Goal: Task Accomplishment & Management: Use online tool/utility

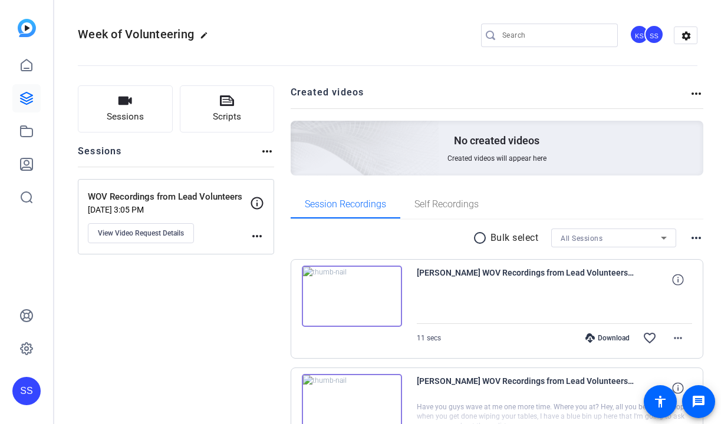
click at [28, 395] on div "SS" at bounding box center [26, 391] width 28 height 28
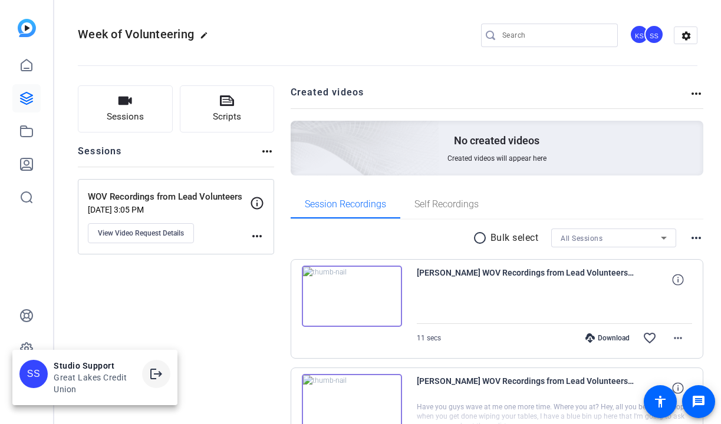
click at [154, 380] on mat-icon "logout" at bounding box center [156, 374] width 14 height 14
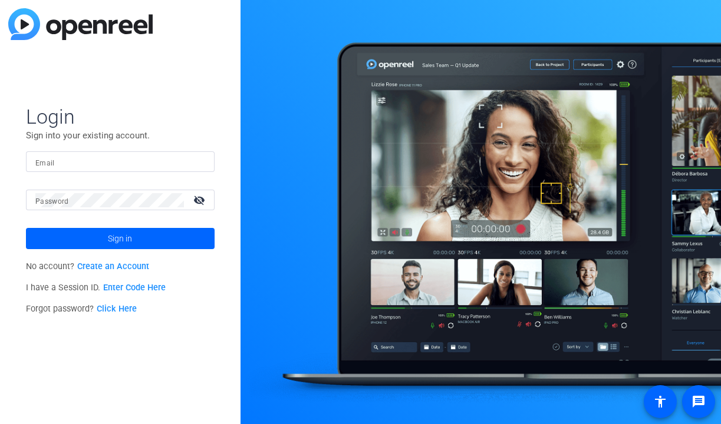
click at [196, 170] on div at bounding box center [120, 161] width 170 height 21
click at [198, 161] on img at bounding box center [195, 162] width 8 height 14
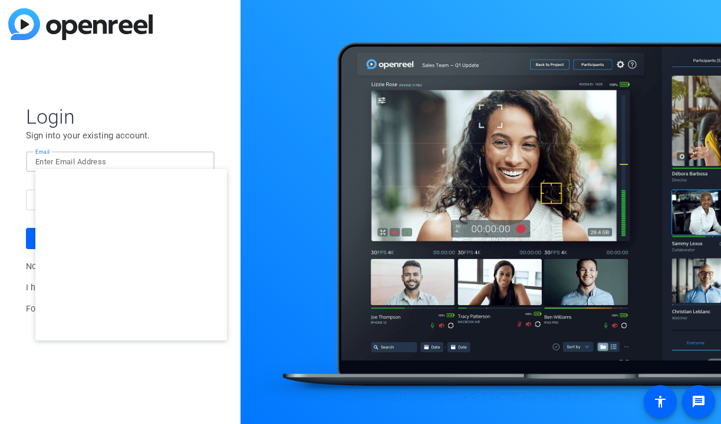
type input "smulligan@openreel.com"
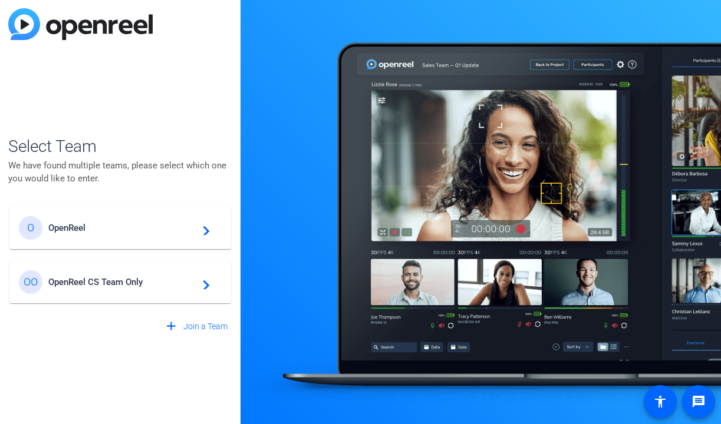
click at [99, 284] on span "OpenReel CS Team Only" at bounding box center [121, 282] width 147 height 11
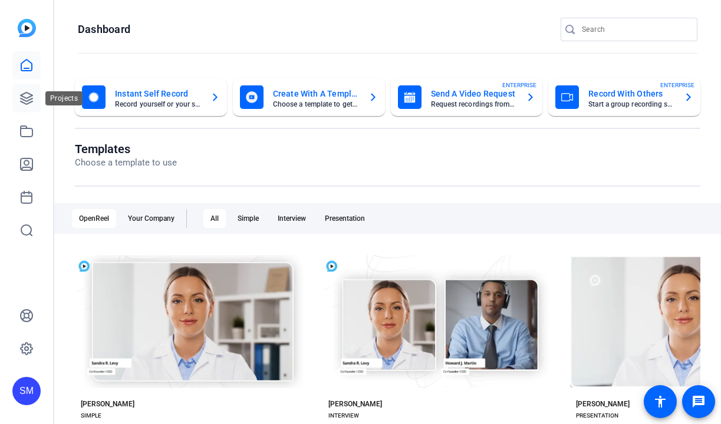
click at [21, 101] on icon at bounding box center [26, 98] width 14 height 14
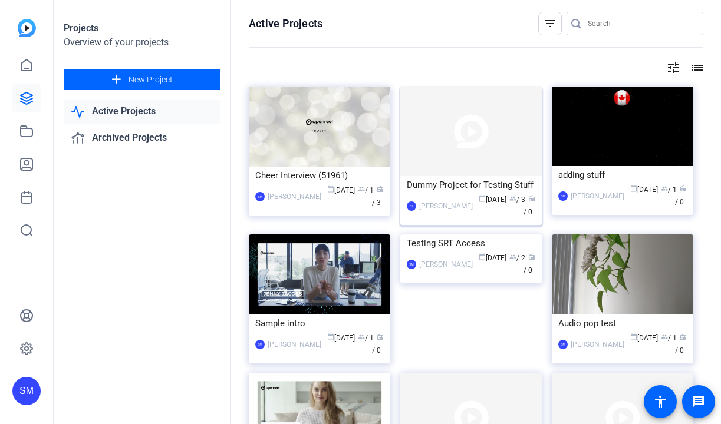
click at [418, 194] on div "DL Dina Liptsen calendar_today Jul 18 group / 3 radio / 0" at bounding box center [471, 206] width 128 height 25
click at [308, 172] on div "Cheer Interview (51961)" at bounding box center [319, 176] width 128 height 18
click at [372, 200] on span "radio / 3" at bounding box center [378, 196] width 12 height 21
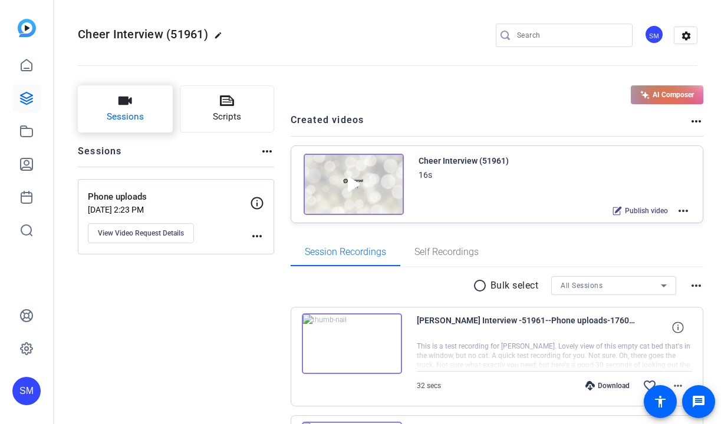
click at [147, 125] on button "Sessions" at bounding box center [125, 108] width 95 height 47
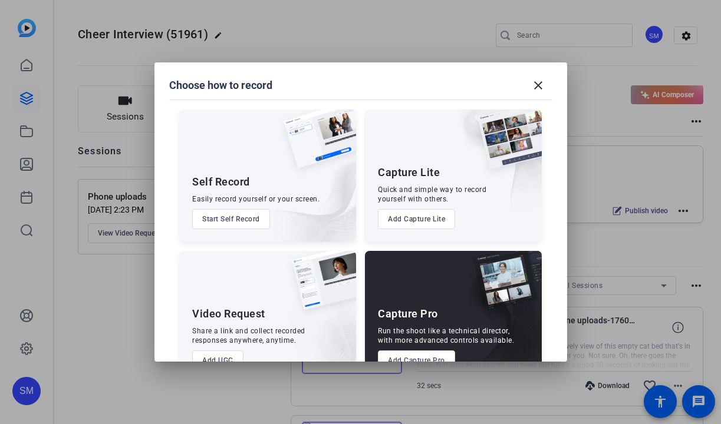
click at [418, 351] on button "Add Capture Pro" at bounding box center [416, 361] width 77 height 20
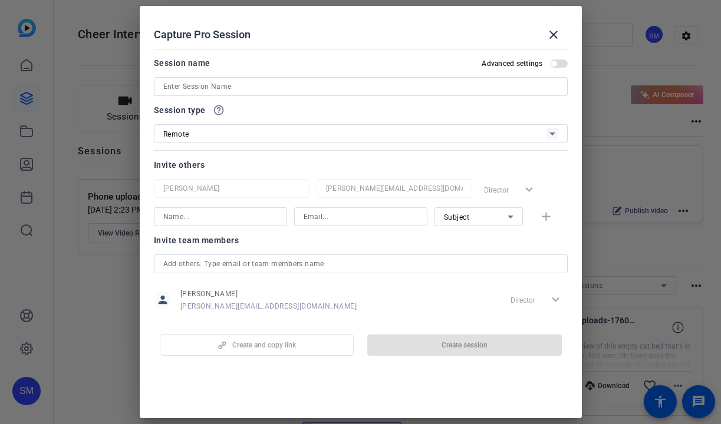
click at [375, 88] on input at bounding box center [360, 87] width 395 height 14
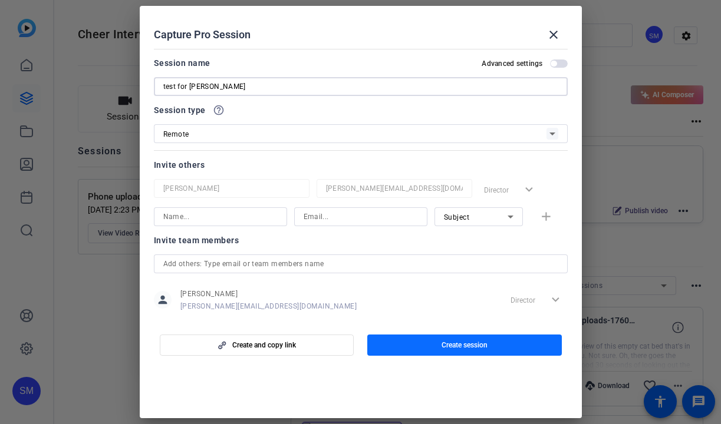
type input "test for arthur"
click at [423, 348] on span "button" at bounding box center [464, 345] width 194 height 28
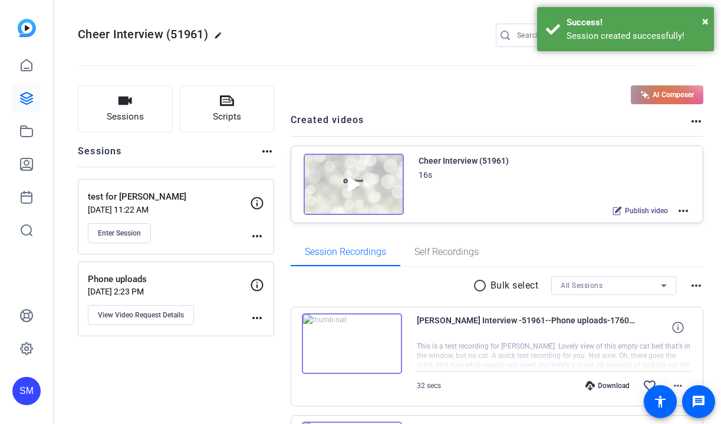
click at [246, 236] on div "Enter Session" at bounding box center [169, 233] width 162 height 20
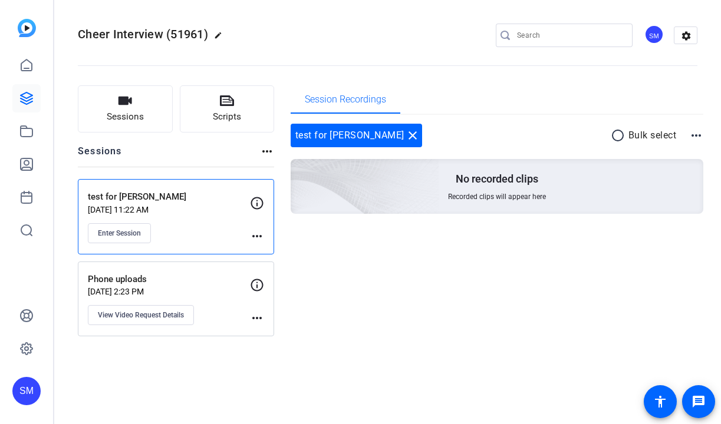
click at [251, 236] on mat-icon "more_horiz" at bounding box center [257, 236] width 14 height 14
click at [275, 243] on div "Edit Session Archive Session" at bounding box center [286, 260] width 72 height 35
click at [263, 238] on mat-icon "more_horiz" at bounding box center [257, 236] width 14 height 14
click at [286, 251] on span "Edit Session" at bounding box center [286, 253] width 54 height 14
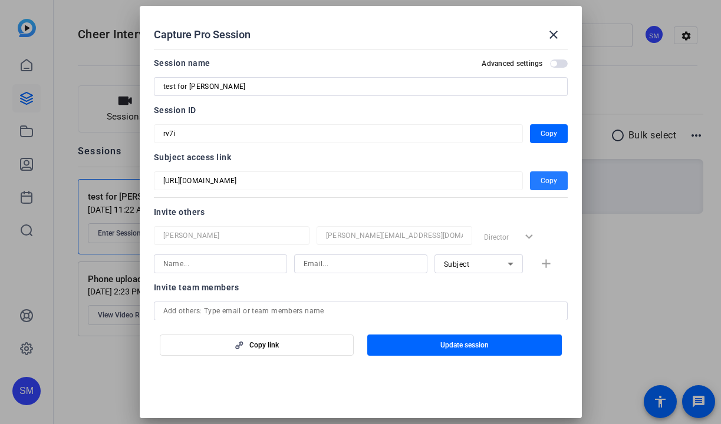
click at [559, 183] on span "button" at bounding box center [549, 181] width 38 height 28
click at [551, 38] on mat-icon "close" at bounding box center [553, 35] width 14 height 14
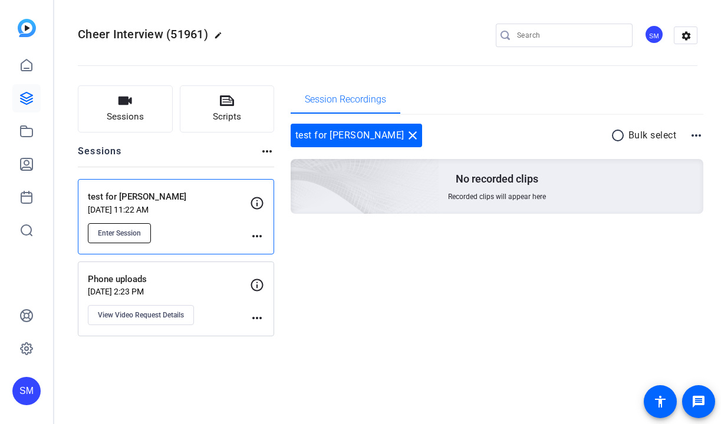
click at [107, 233] on span "Enter Session" at bounding box center [119, 233] width 43 height 9
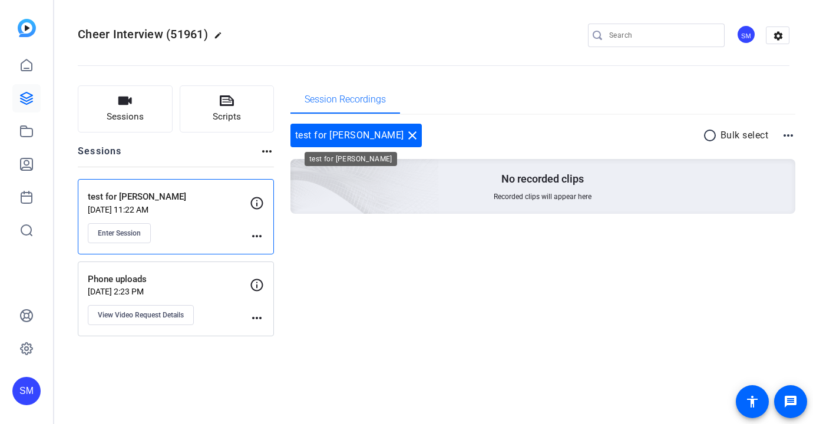
click at [406, 135] on mat-icon "close" at bounding box center [413, 135] width 14 height 14
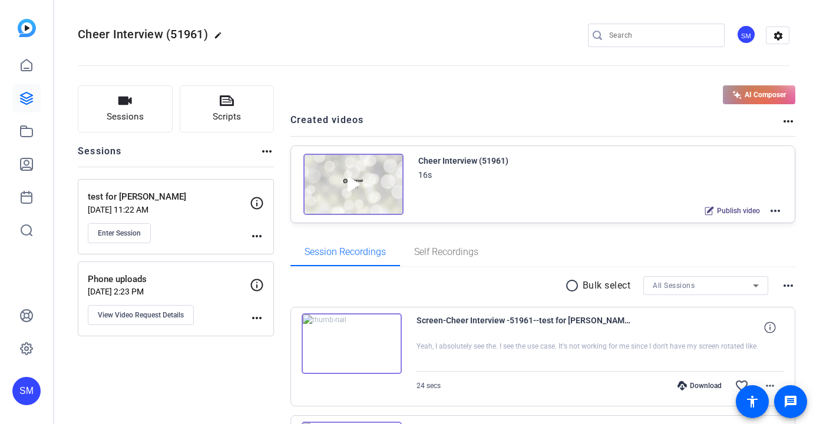
click at [27, 383] on div "SM" at bounding box center [26, 391] width 28 height 28
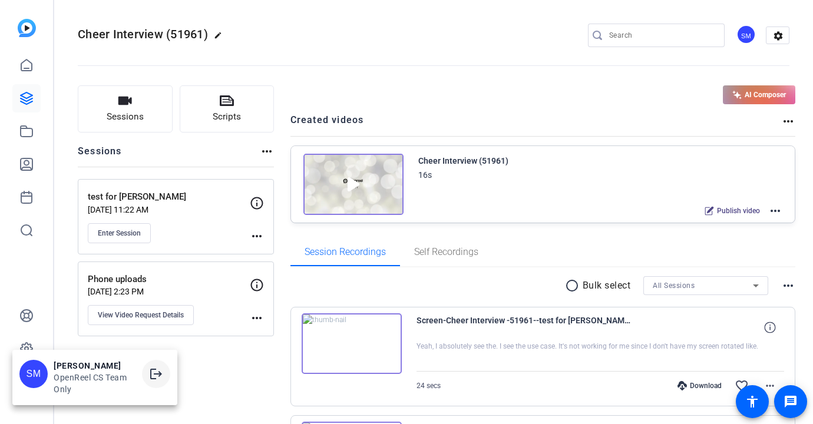
click at [154, 371] on mat-icon "logout" at bounding box center [156, 374] width 14 height 14
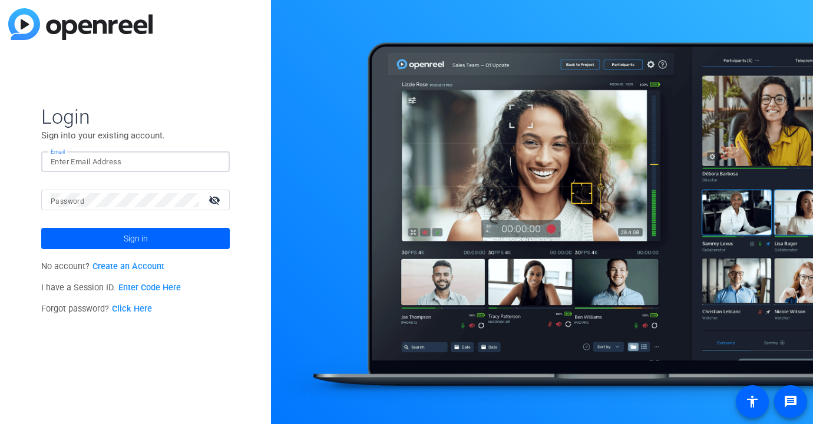
click at [209, 159] on input "Email" at bounding box center [136, 162] width 170 height 14
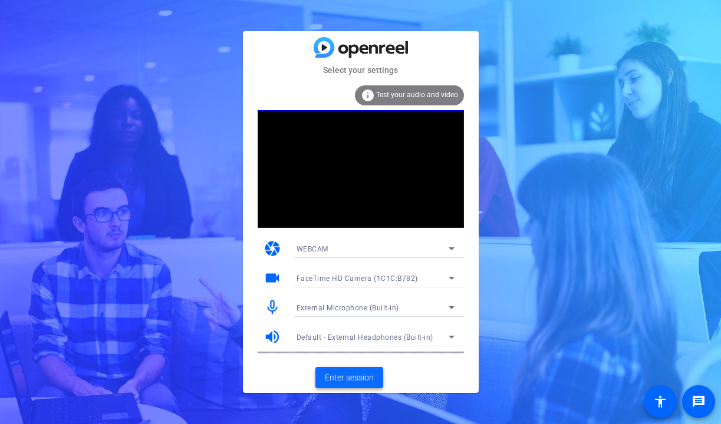
click at [334, 372] on span "Enter session" at bounding box center [349, 378] width 49 height 12
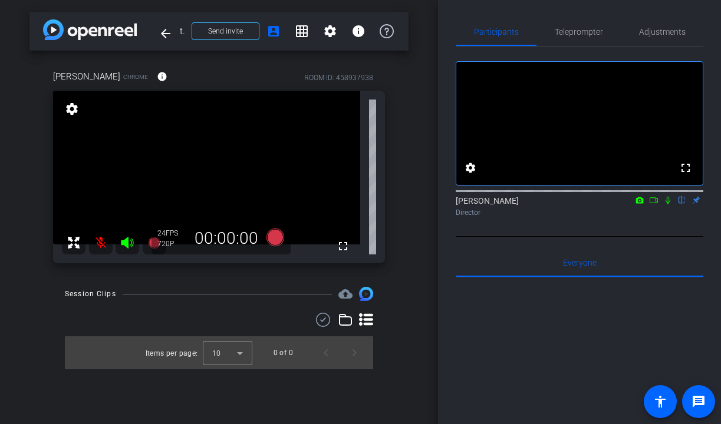
click at [100, 243] on mat-icon at bounding box center [101, 243] width 24 height 24
click at [667, 34] on span "Adjustments" at bounding box center [662, 32] width 47 height 8
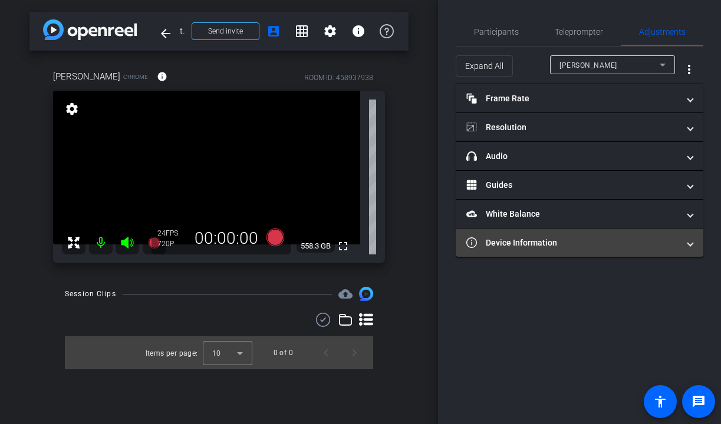
click at [593, 239] on mat-panel-title "Device Information" at bounding box center [572, 243] width 212 height 12
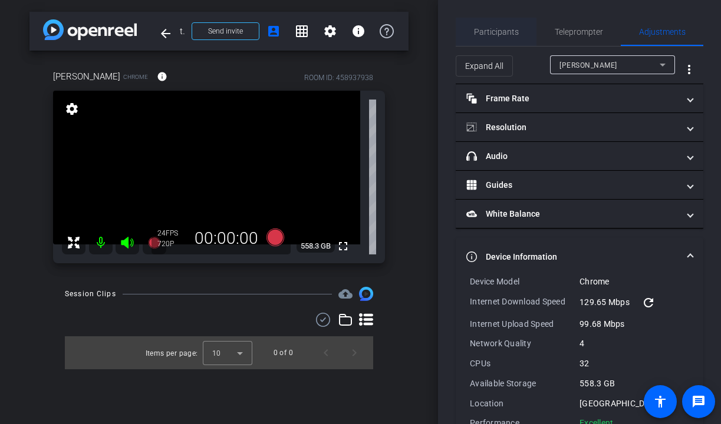
click at [519, 32] on div "Participants" at bounding box center [496, 32] width 81 height 28
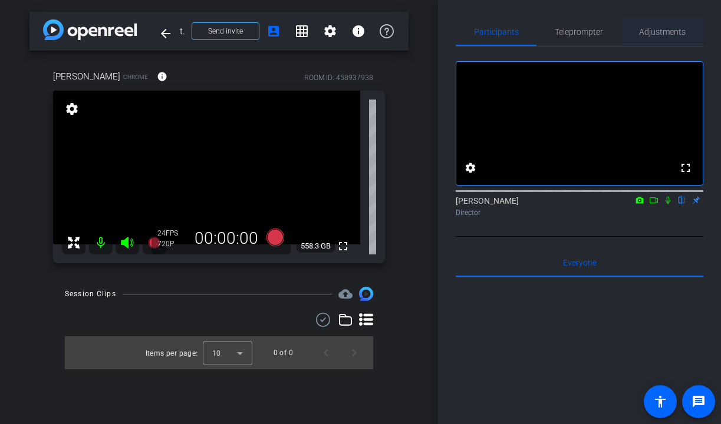
click at [636, 34] on div "Adjustments" at bounding box center [662, 32] width 83 height 28
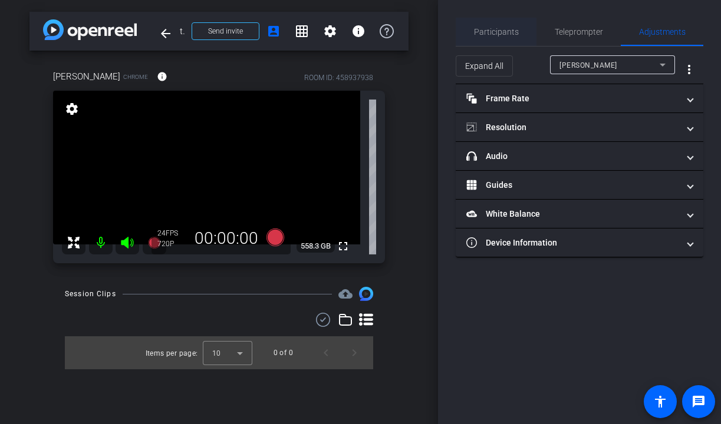
click at [503, 38] on span "Participants" at bounding box center [496, 32] width 45 height 28
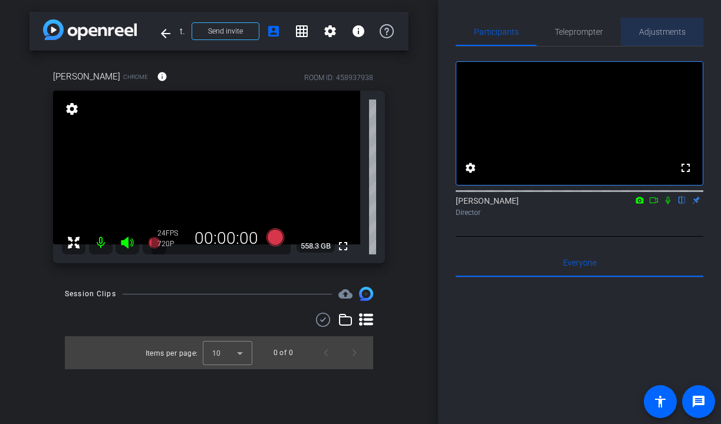
click at [664, 29] on span "Adjustments" at bounding box center [662, 32] width 47 height 8
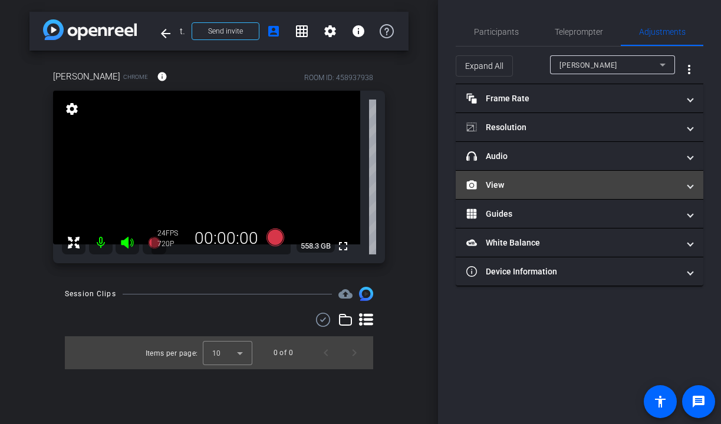
click at [582, 183] on mat-panel-title "View" at bounding box center [572, 185] width 212 height 12
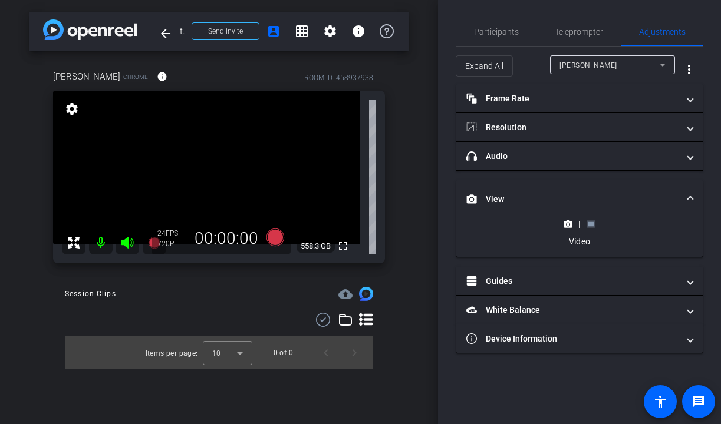
click at [591, 220] on icon at bounding box center [590, 224] width 9 height 9
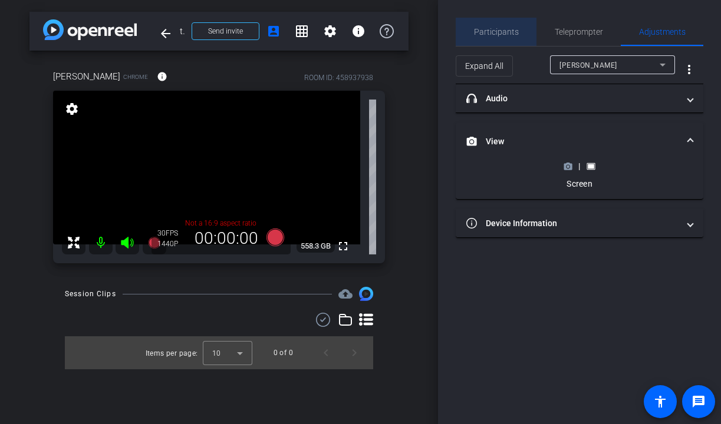
click at [505, 28] on span "Participants" at bounding box center [496, 32] width 45 height 8
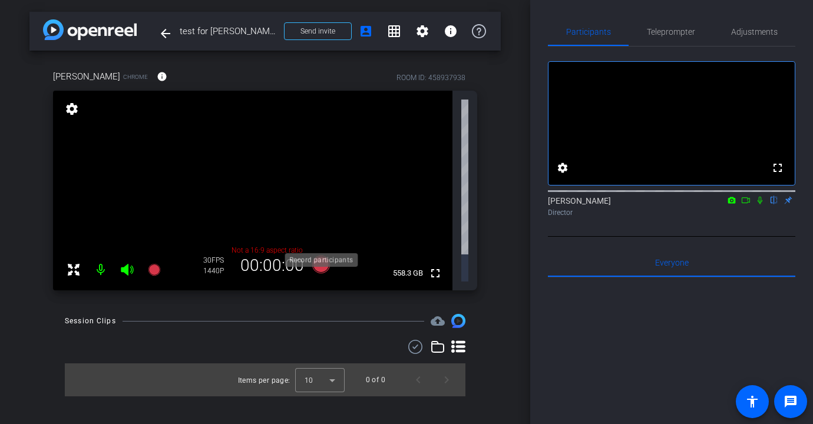
click at [326, 256] on icon at bounding box center [321, 265] width 18 height 18
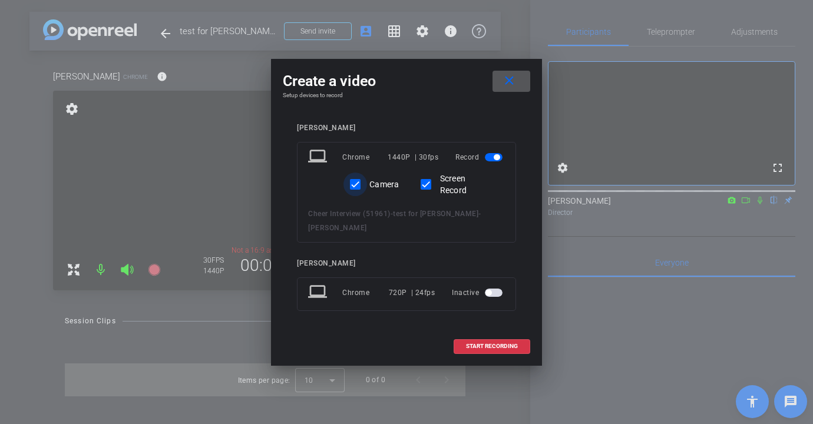
click at [362, 195] on input "Camera" at bounding box center [356, 185] width 24 height 24
drag, startPoint x: 355, startPoint y: 191, endPoint x: 347, endPoint y: 190, distance: 8.3
click at [350, 192] on input "Camera" at bounding box center [356, 185] width 24 height 24
checkbox input "true"
click at [476, 344] on span "START RECORDING" at bounding box center [492, 347] width 52 height 6
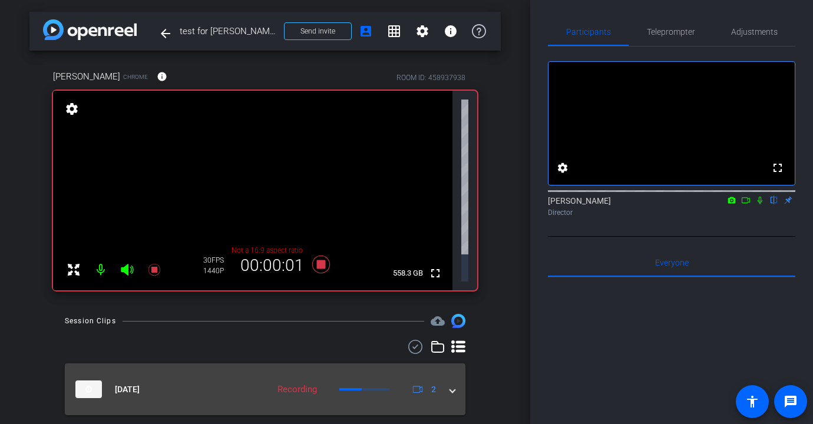
click at [249, 364] on mat-expansion-panel-header "Oct 14, 2025 Recording 2" at bounding box center [265, 390] width 401 height 52
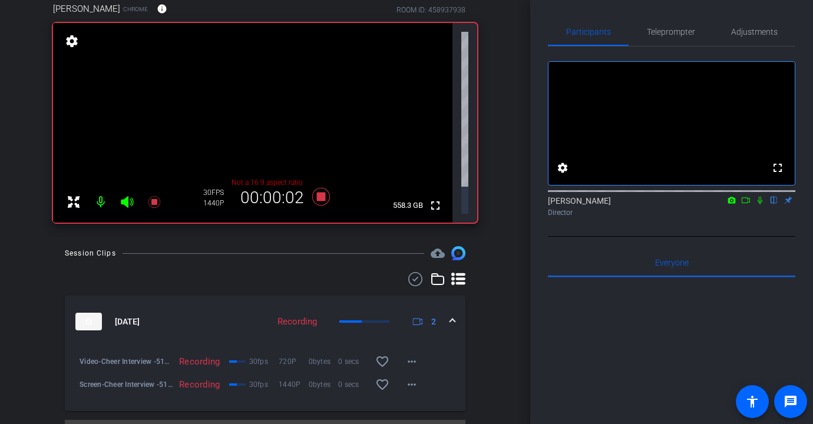
scroll to position [69, 0]
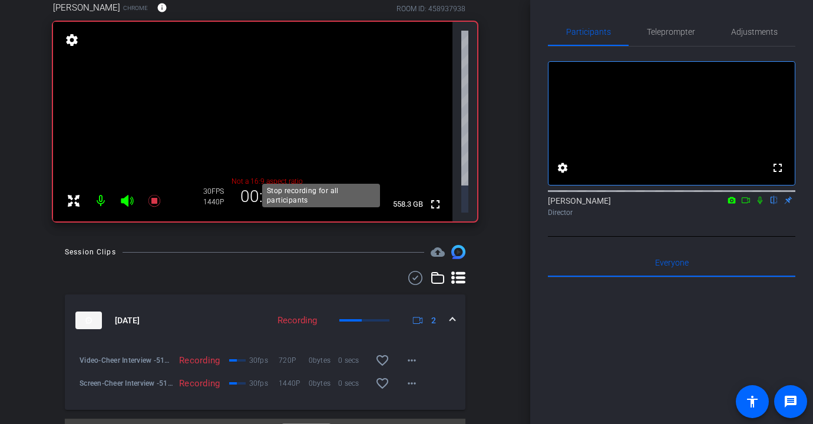
click at [326, 185] on icon at bounding box center [321, 195] width 28 height 21
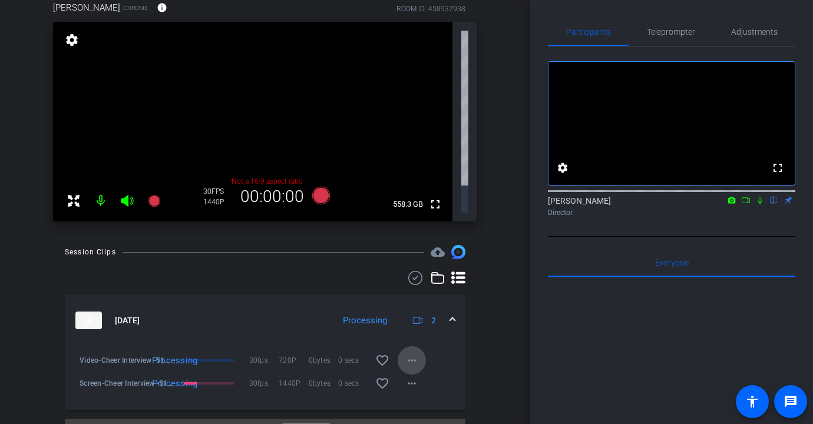
click at [407, 354] on mat-icon "more_horiz" at bounding box center [412, 361] width 14 height 14
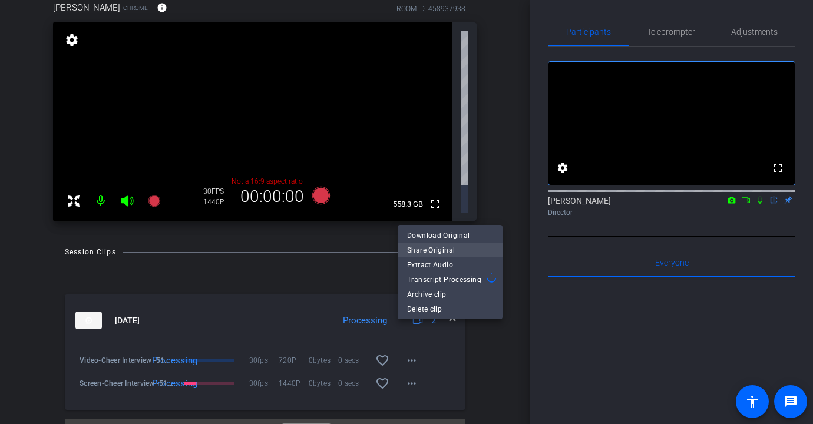
click at [433, 249] on span "Share Original" at bounding box center [450, 250] width 86 height 14
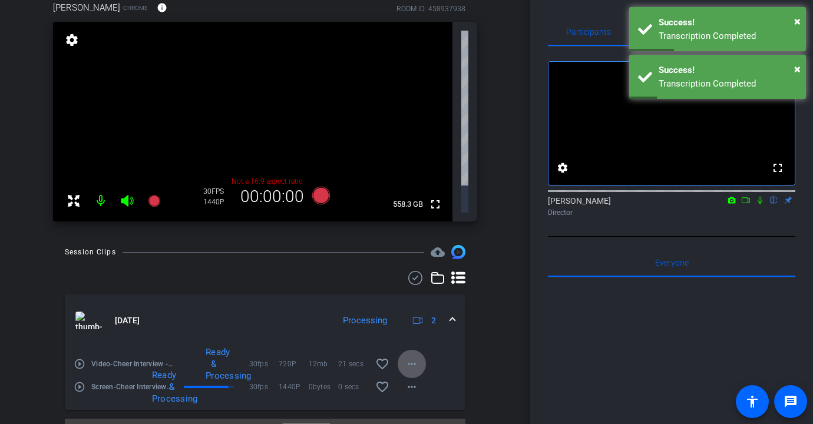
click at [82, 358] on mat-icon "play_circle_outline" at bounding box center [80, 364] width 12 height 12
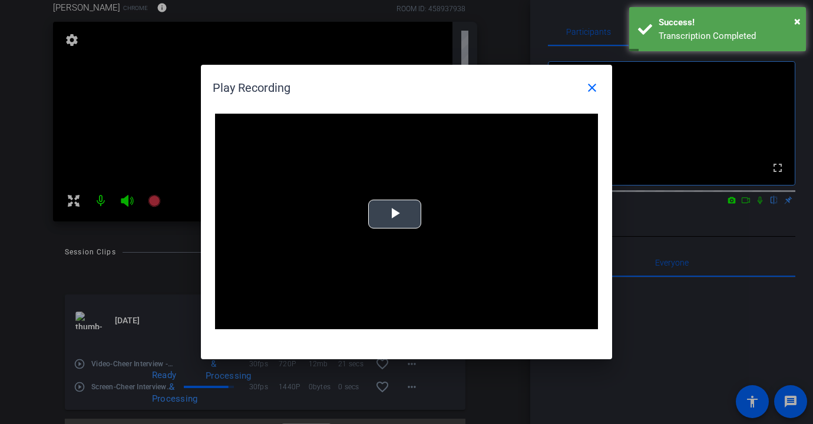
click at [332, 228] on video "Video Player" at bounding box center [406, 222] width 383 height 216
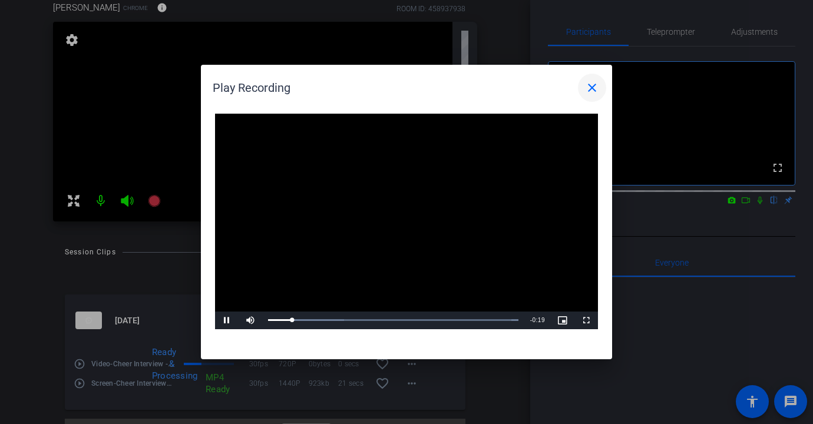
click at [595, 88] on mat-icon "close" at bounding box center [592, 88] width 14 height 14
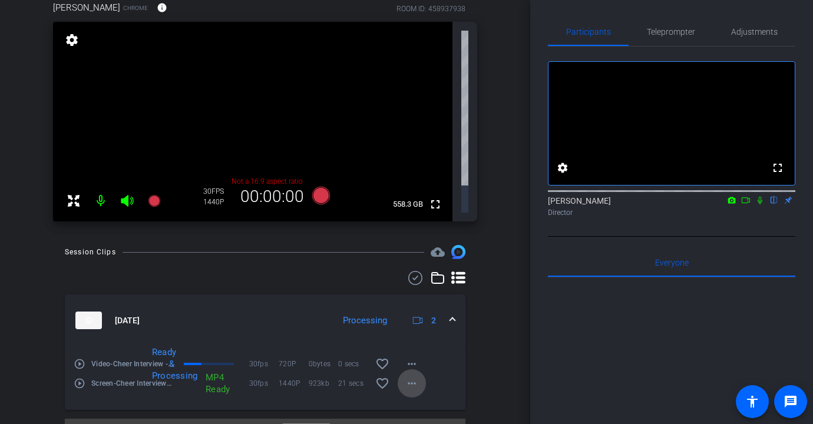
click at [407, 377] on mat-icon "more_horiz" at bounding box center [412, 384] width 14 height 14
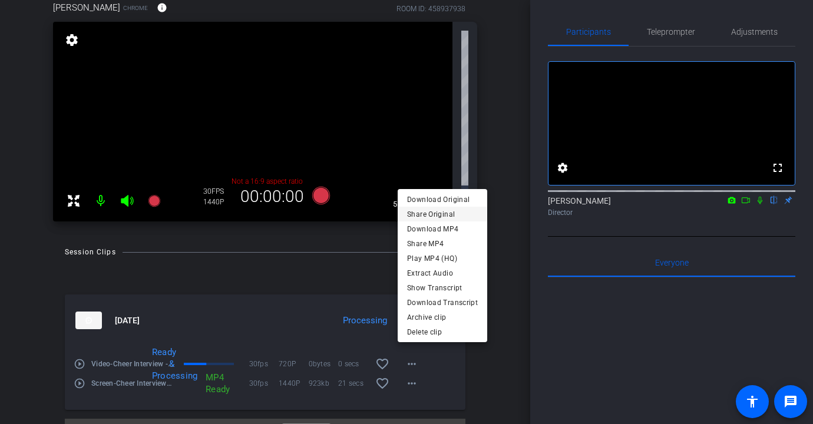
drag, startPoint x: 442, startPoint y: 245, endPoint x: 442, endPoint y: 215, distance: 30.1
click at [442, 215] on div "Download Original Share Original Download MP4 Share MP4 Play MP4 (HQ) Extract A…" at bounding box center [443, 251] width 90 height 118
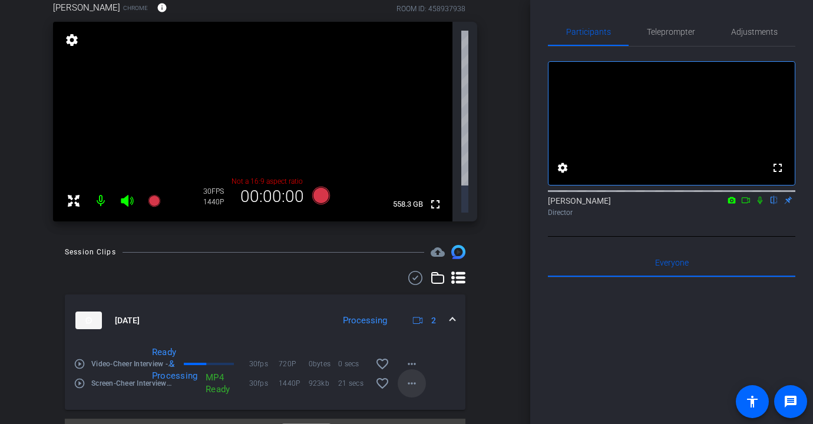
click at [412, 377] on mat-icon "more_horiz" at bounding box center [412, 384] width 14 height 14
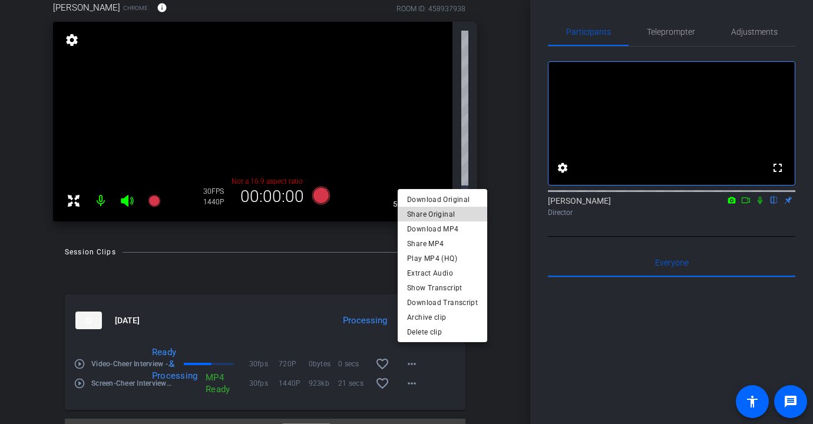
click at [457, 216] on span "Share Original" at bounding box center [442, 214] width 71 height 14
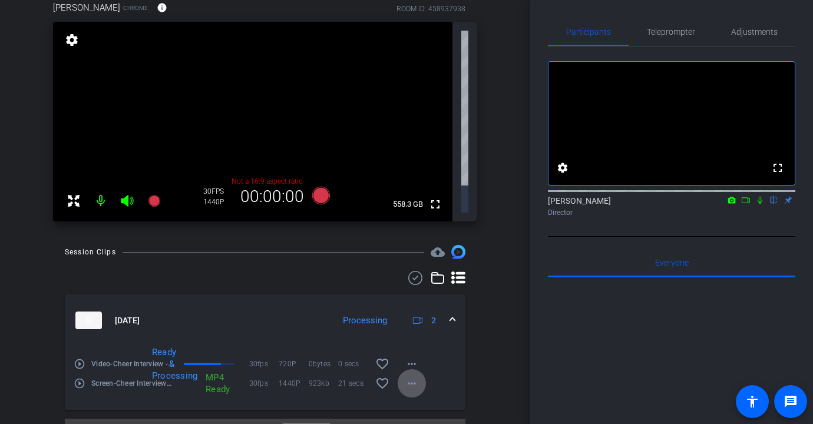
click at [83, 378] on mat-icon "play_circle_outline" at bounding box center [80, 384] width 12 height 12
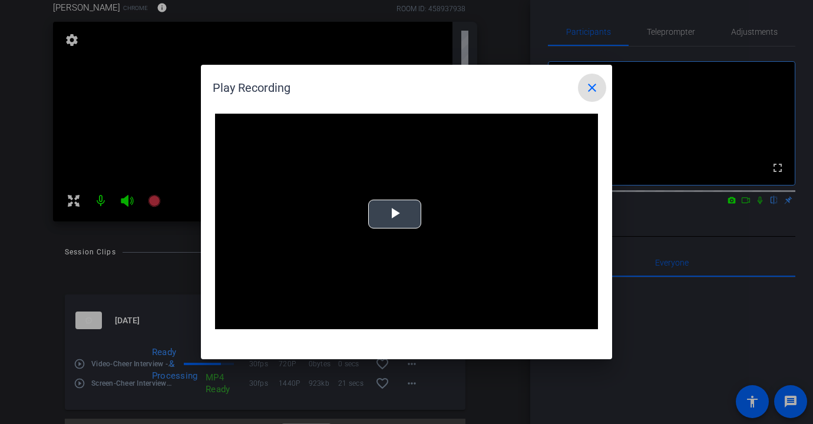
click at [343, 223] on video "Video Player" at bounding box center [406, 222] width 383 height 216
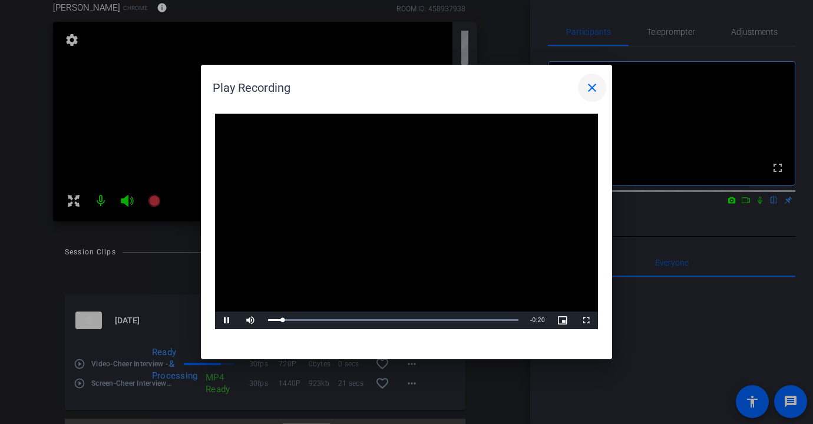
click at [599, 90] on span at bounding box center [592, 88] width 28 height 28
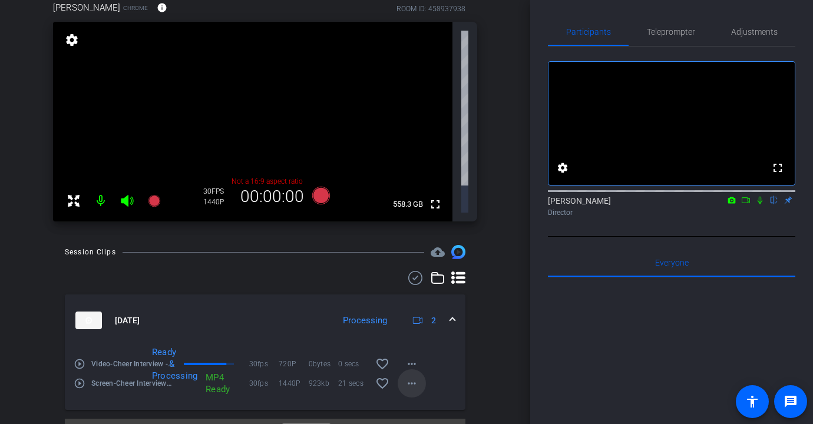
click at [410, 377] on mat-icon "more_horiz" at bounding box center [412, 384] width 14 height 14
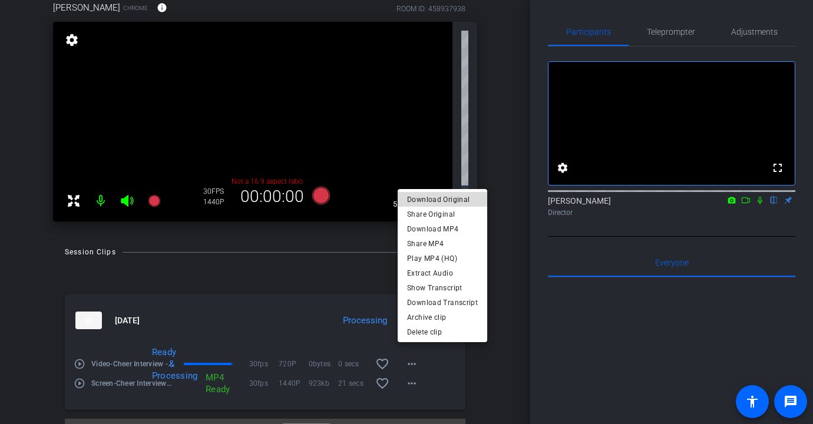
click at [444, 197] on span "Download Original" at bounding box center [442, 200] width 71 height 14
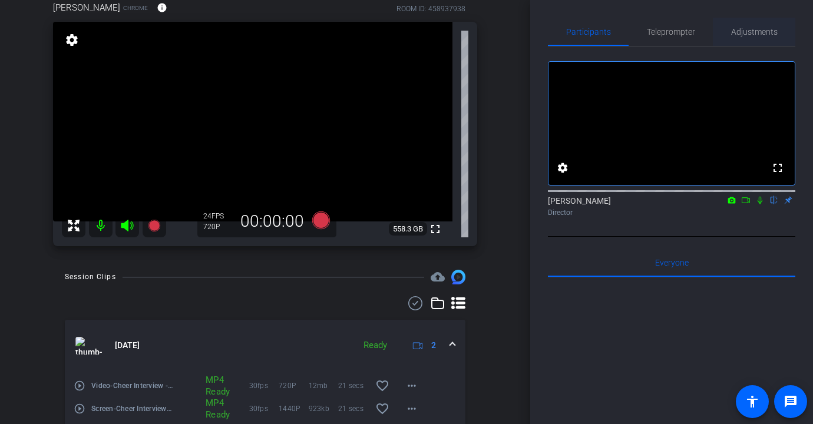
click at [720, 22] on span "Adjustments" at bounding box center [754, 32] width 47 height 28
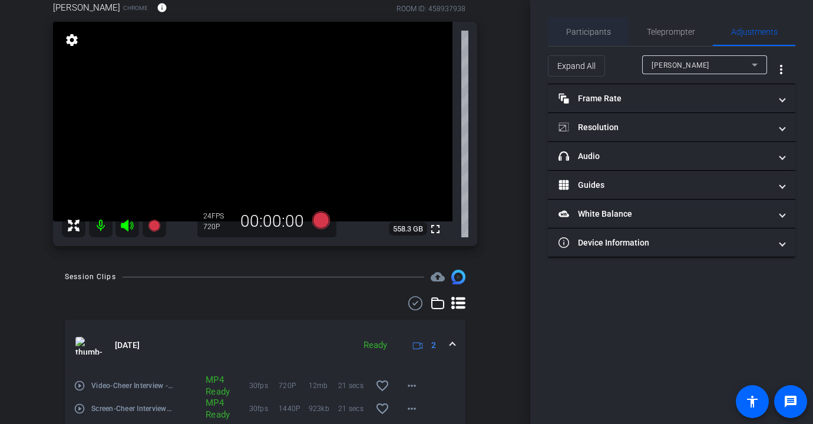
click at [594, 35] on span "Participants" at bounding box center [588, 32] width 45 height 8
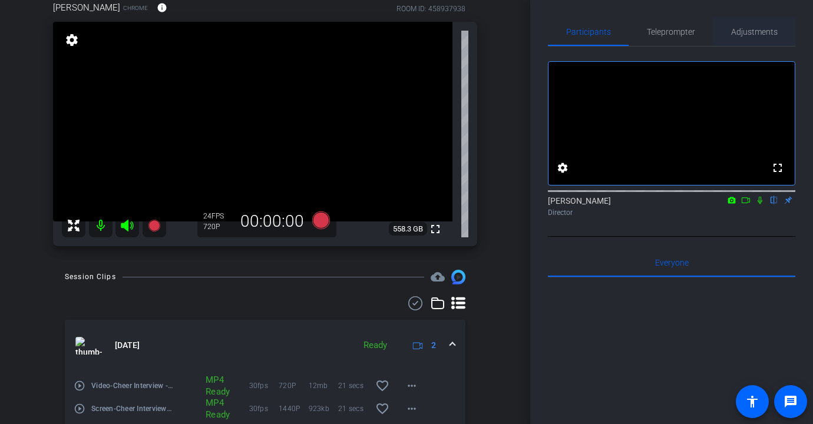
click at [720, 38] on span "Adjustments" at bounding box center [754, 32] width 47 height 28
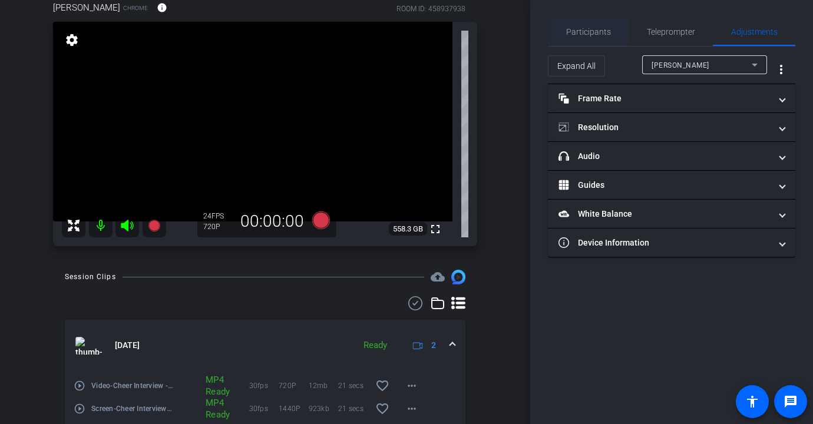
click at [602, 32] on span "Participants" at bounding box center [588, 32] width 45 height 8
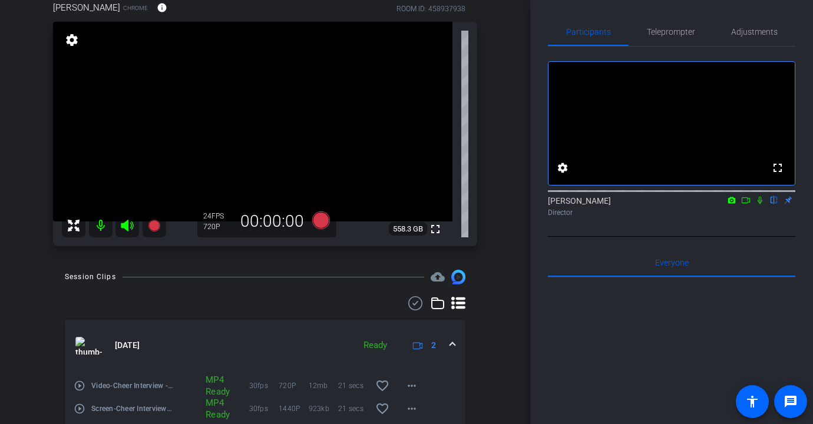
drag, startPoint x: 791, startPoint y: 34, endPoint x: 809, endPoint y: 34, distance: 17.7
click at [720, 35] on div "Participants Teleprompter Adjustments fullscreen settings Shannon Mulligan flip…" at bounding box center [671, 212] width 283 height 424
click at [720, 28] on span "Adjustments" at bounding box center [754, 32] width 47 height 8
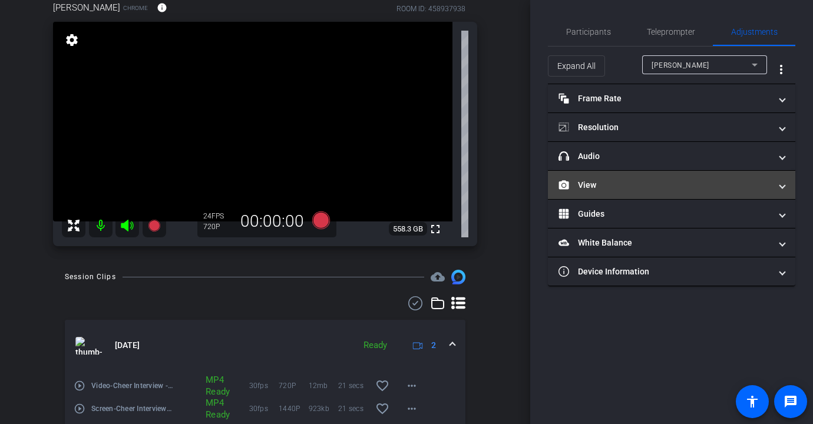
click at [628, 194] on mat-expansion-panel-header "View" at bounding box center [672, 185] width 248 height 28
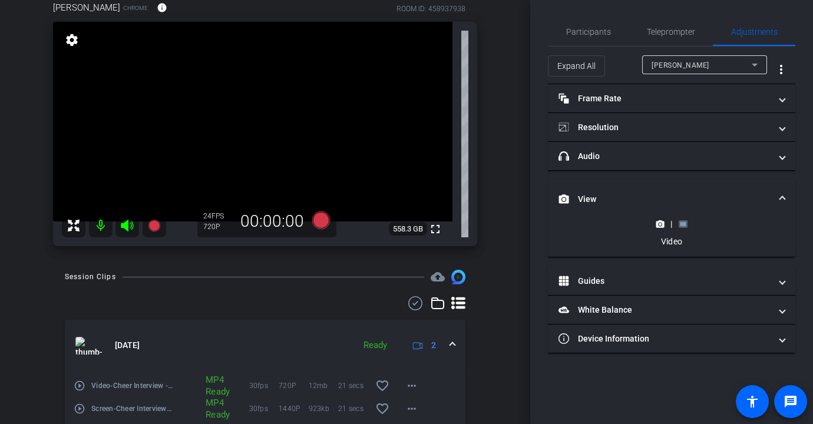
click at [682, 220] on icon at bounding box center [683, 224] width 9 height 9
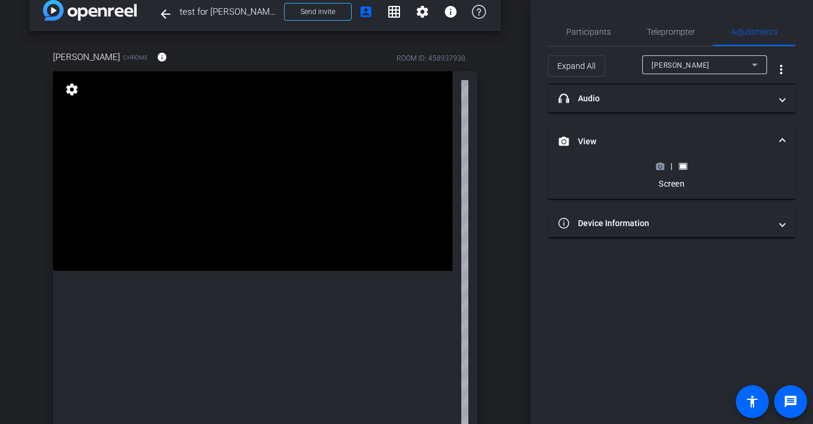
scroll to position [0, 0]
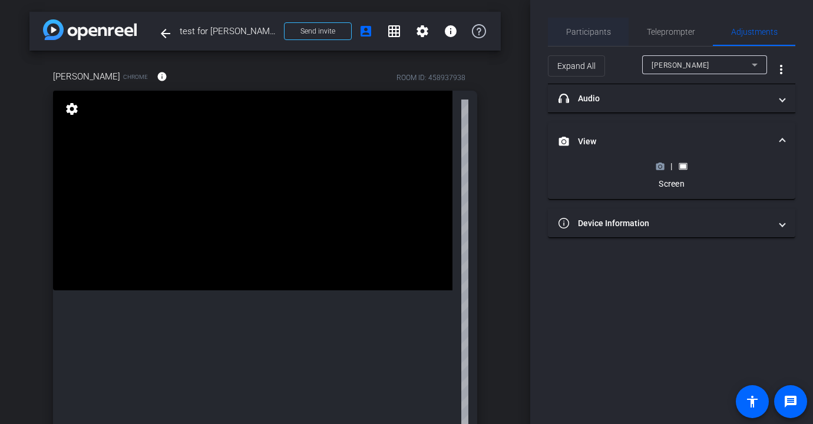
click at [598, 34] on span "Participants" at bounding box center [588, 32] width 45 height 8
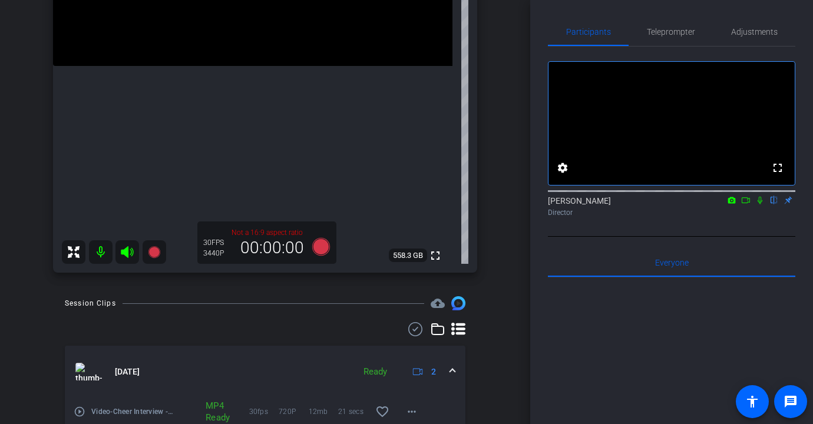
scroll to position [64, 0]
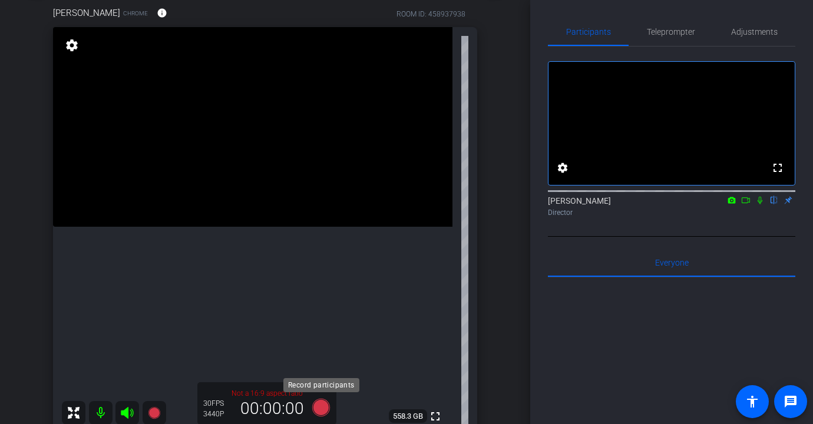
click at [317, 403] on icon at bounding box center [321, 408] width 18 height 18
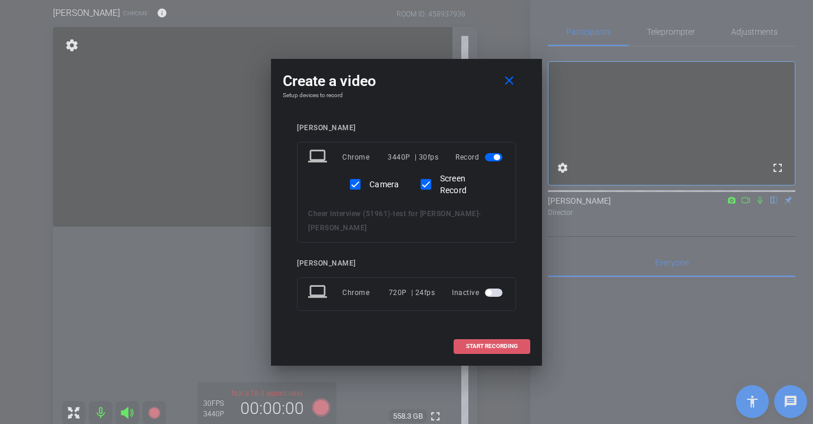
click at [472, 344] on span "START RECORDING" at bounding box center [492, 347] width 52 height 6
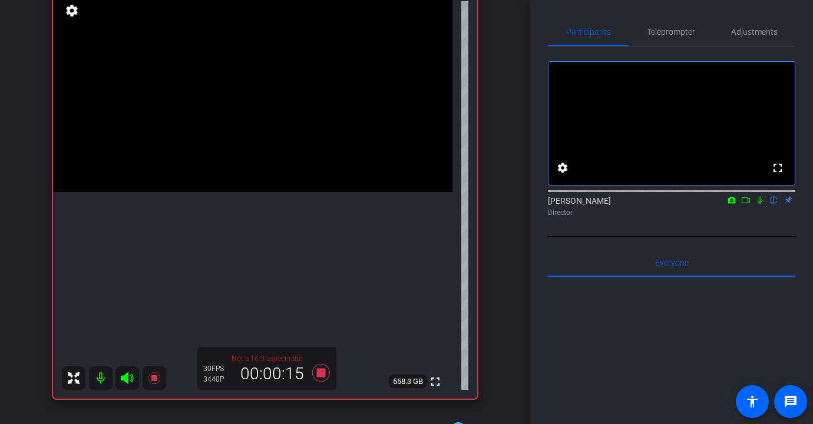
scroll to position [100, 0]
click at [325, 374] on icon at bounding box center [321, 372] width 18 height 18
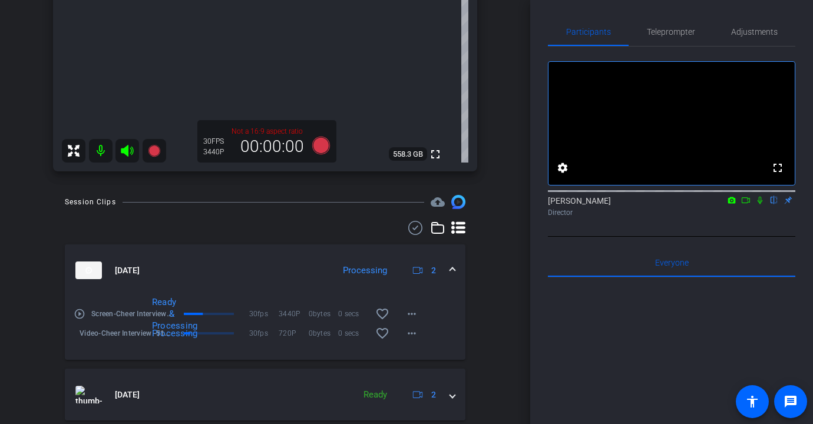
scroll to position [328, 0]
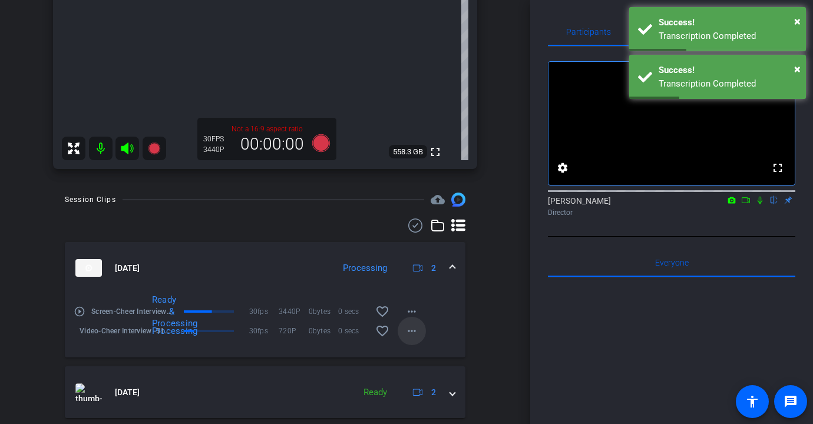
click at [408, 330] on mat-icon "more_horiz" at bounding box center [412, 331] width 14 height 14
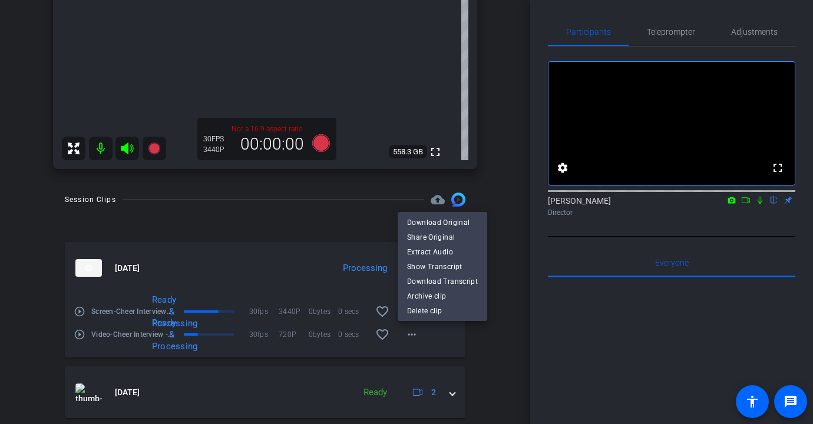
click at [119, 359] on div at bounding box center [406, 212] width 813 height 424
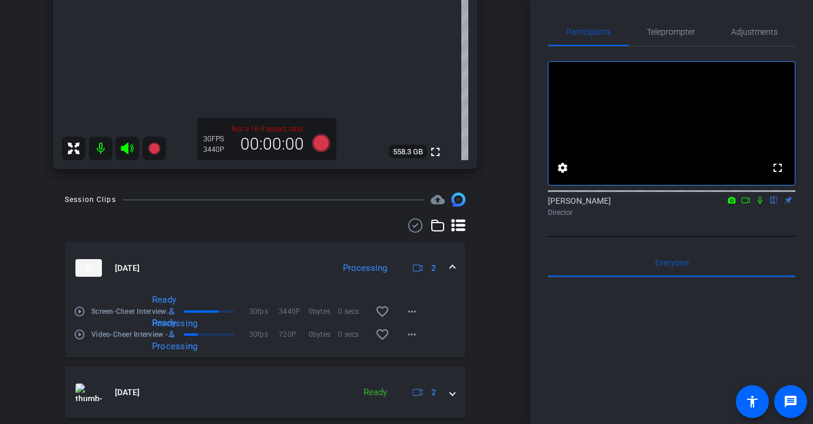
click at [87, 337] on div "play_circle_outline Video-Cheer Interview -51961--test for arthur-Arthur-2025-1…" at bounding box center [124, 334] width 100 height 35
click at [80, 335] on mat-icon "play_circle_outline" at bounding box center [80, 335] width 12 height 12
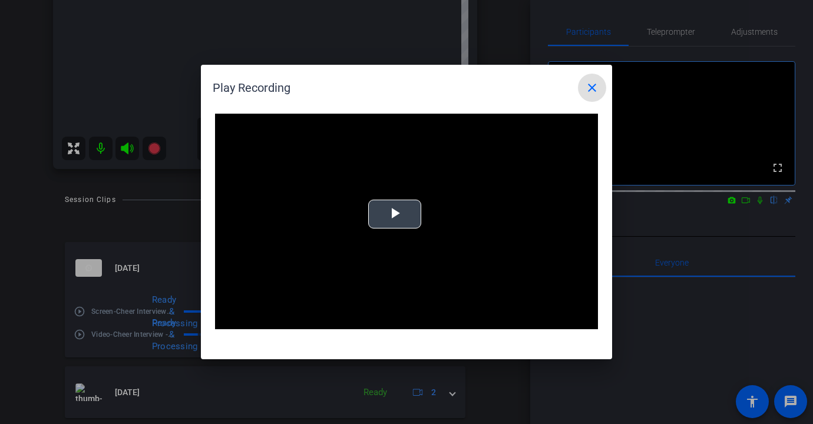
click at [377, 222] on div "Video Player is loading. Play Video Play Mute Current Time 0:00 / Duration -:- …" at bounding box center [406, 222] width 383 height 216
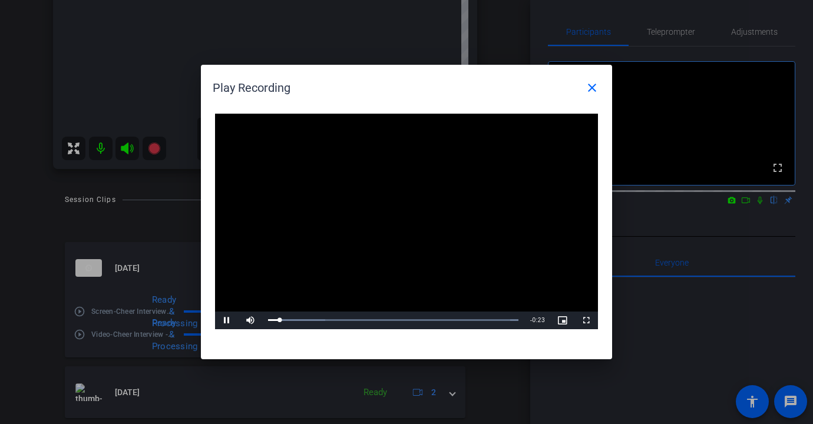
click at [595, 89] on mat-icon "close" at bounding box center [592, 88] width 14 height 14
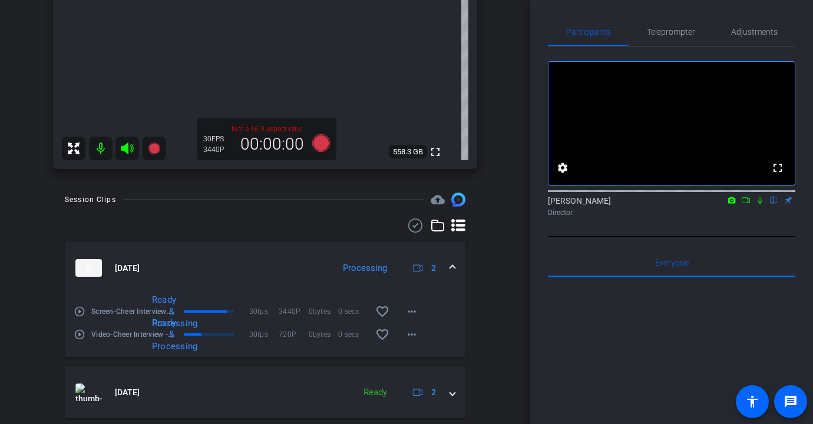
click at [77, 311] on mat-icon "play_circle_outline" at bounding box center [80, 312] width 12 height 12
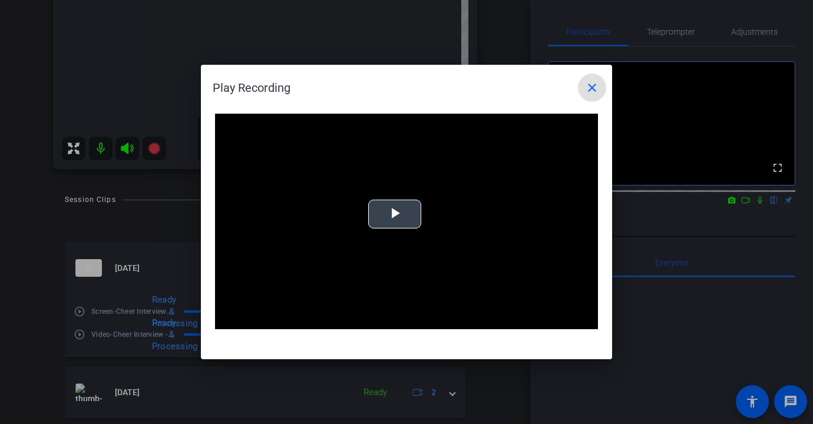
click at [394, 234] on video "Video Player" at bounding box center [406, 222] width 383 height 216
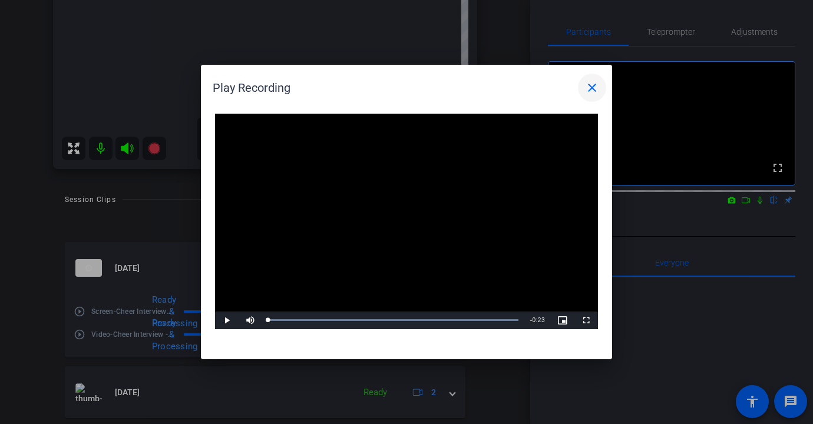
click at [597, 86] on mat-icon "close" at bounding box center [592, 88] width 14 height 14
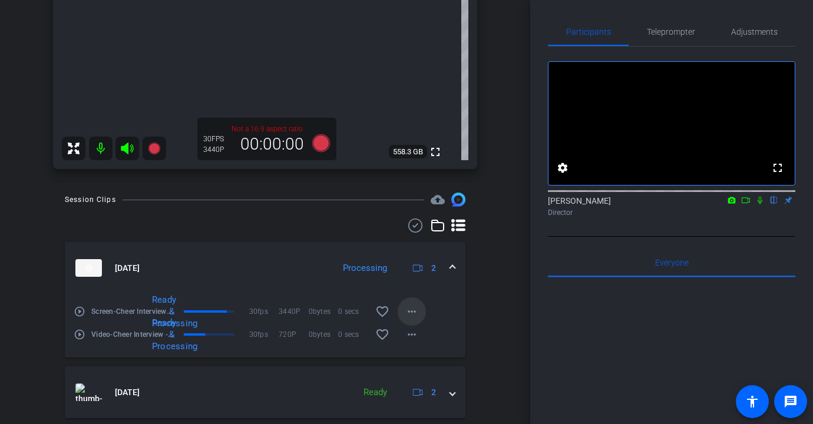
click at [411, 310] on mat-icon "more_horiz" at bounding box center [412, 312] width 14 height 14
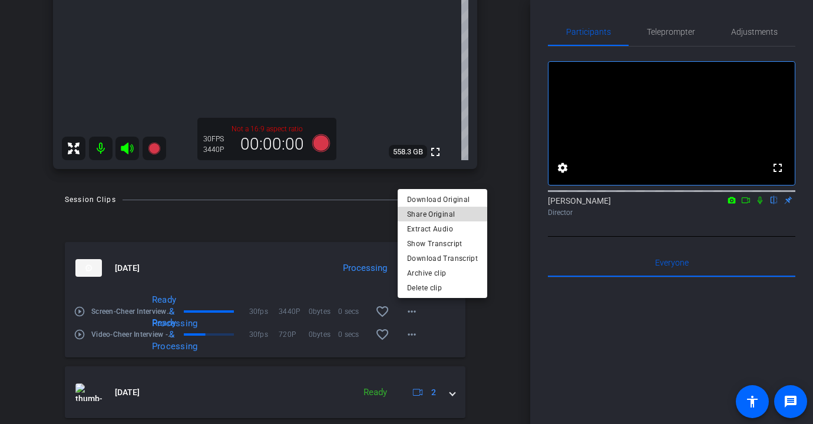
click at [460, 218] on span "Share Original" at bounding box center [442, 214] width 71 height 14
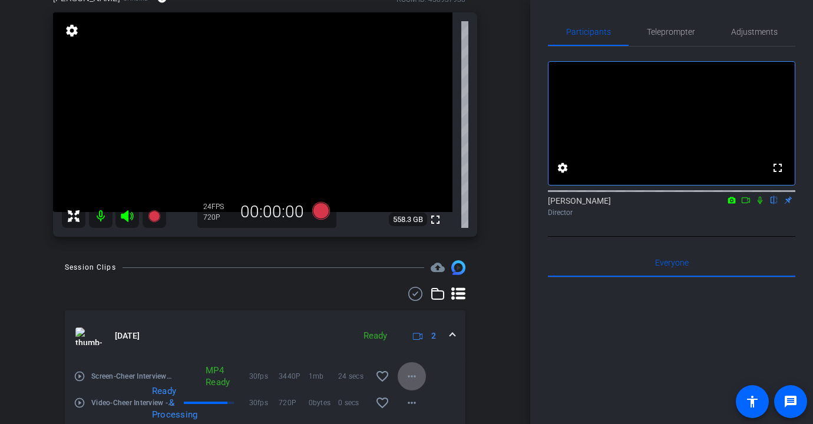
scroll to position [80, 0]
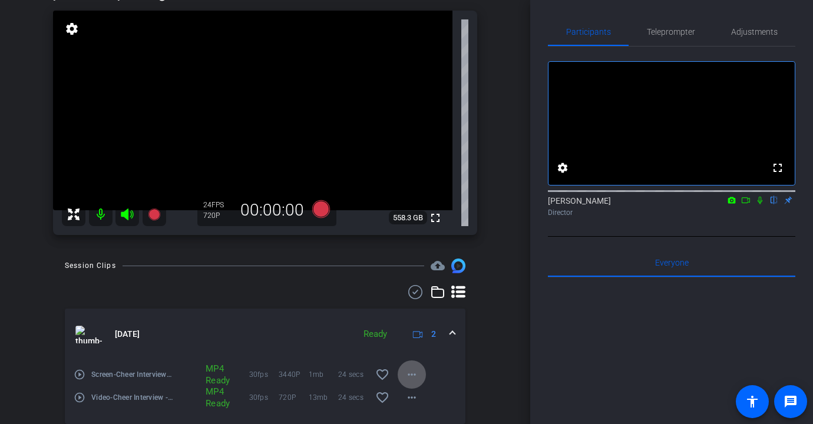
click at [407, 373] on mat-icon "more_horiz" at bounding box center [412, 375] width 14 height 14
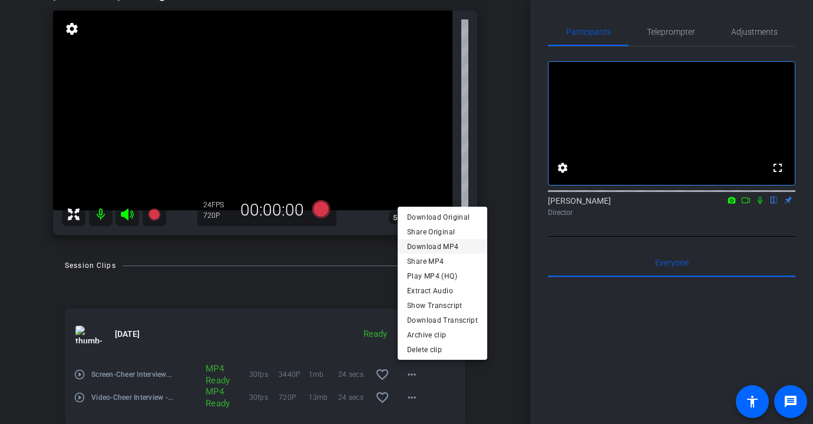
click at [452, 249] on span "Download MP4" at bounding box center [442, 247] width 71 height 14
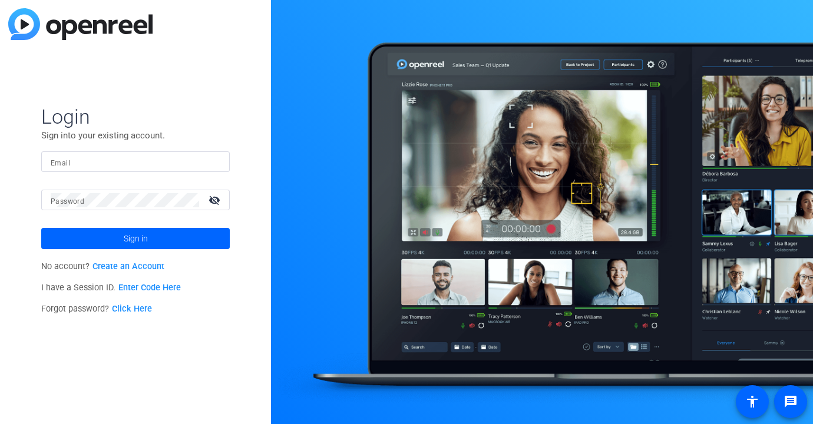
click at [183, 155] on input "Email" at bounding box center [136, 162] width 170 height 14
click at [207, 163] on img at bounding box center [210, 162] width 8 height 14
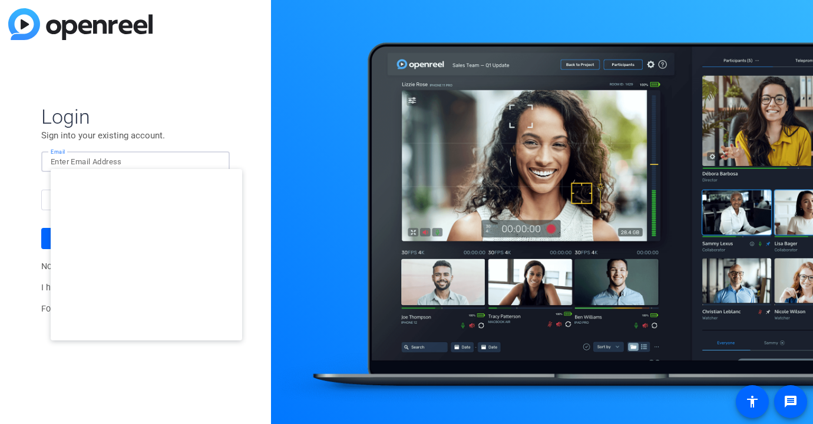
type input "studiosupport+2@openreel.com"
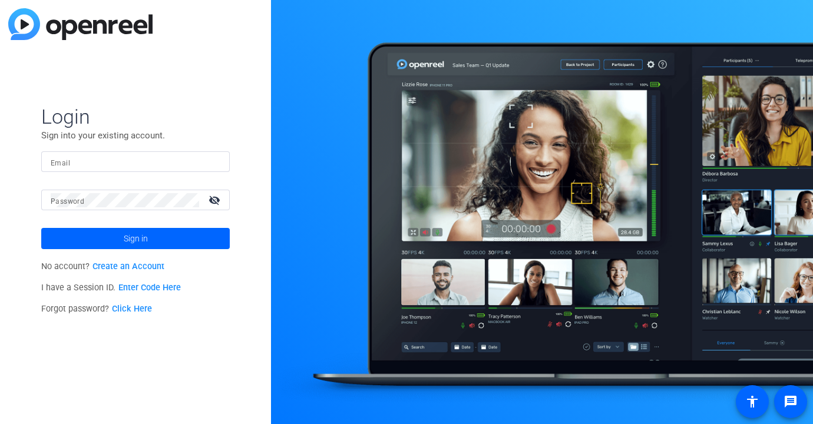
click at [195, 161] on input "Email" at bounding box center [136, 162] width 170 height 14
click at [209, 160] on img at bounding box center [210, 162] width 8 height 14
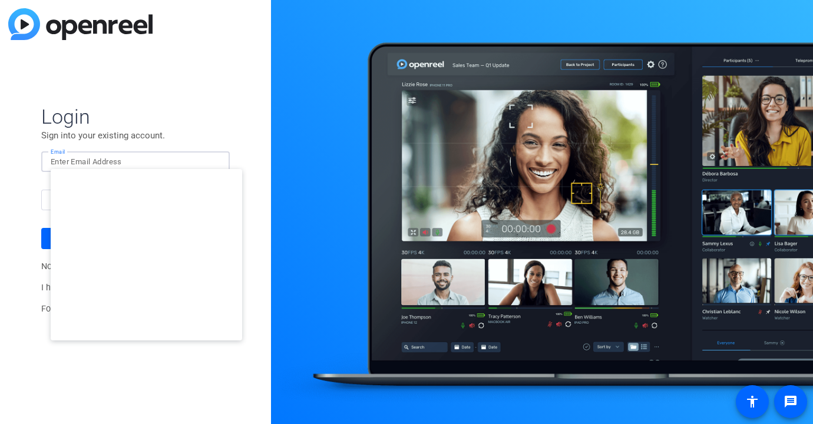
type input "studiosupport+1@openreel.com"
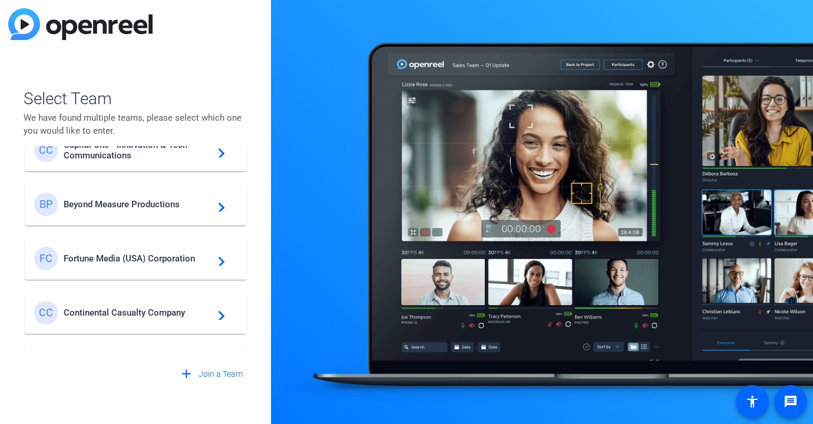
scroll to position [360, 0]
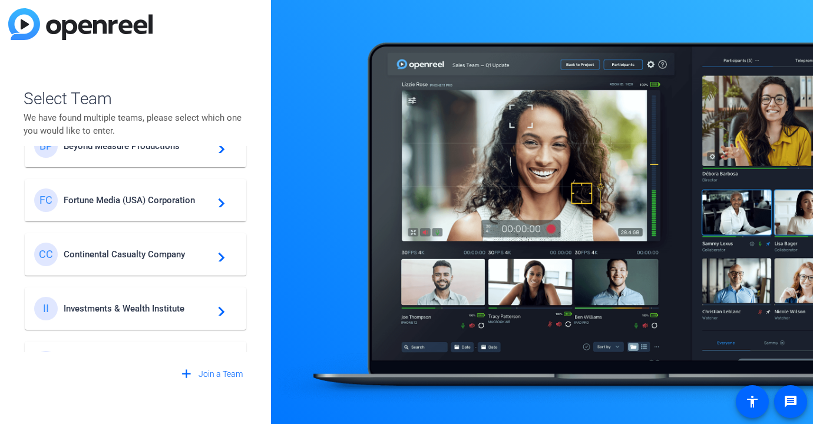
click at [138, 313] on span "Investments & Wealth Institute" at bounding box center [137, 309] width 147 height 11
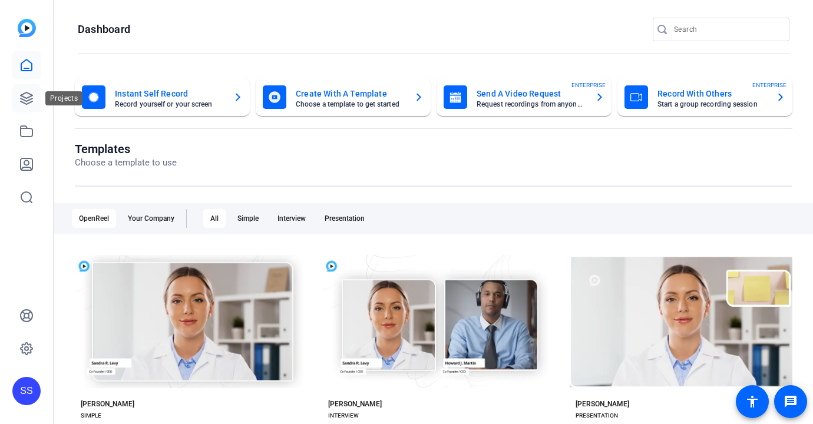
click at [25, 104] on icon at bounding box center [27, 99] width 12 height 12
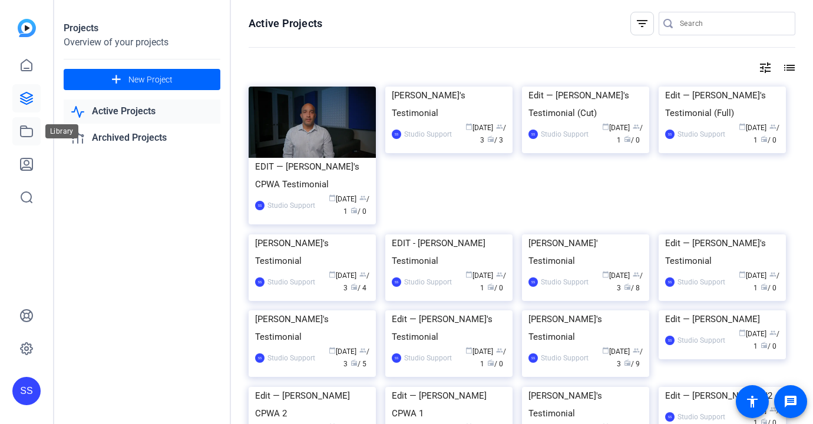
click at [33, 127] on icon at bounding box center [26, 131] width 14 height 14
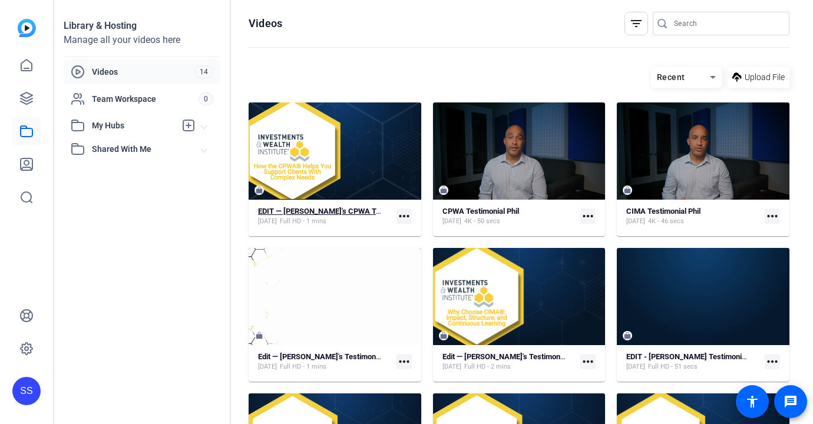
click at [310, 218] on span "Full HD - 1 mins" at bounding box center [303, 221] width 47 height 9
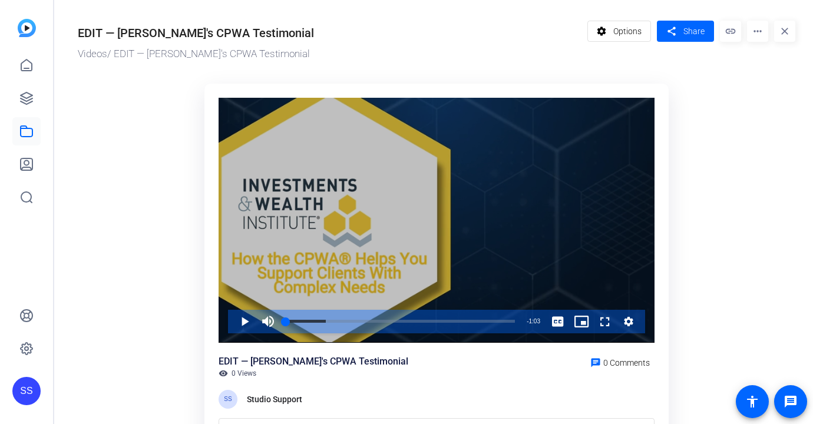
click at [281, 209] on div "Video Player" at bounding box center [437, 220] width 436 height 245
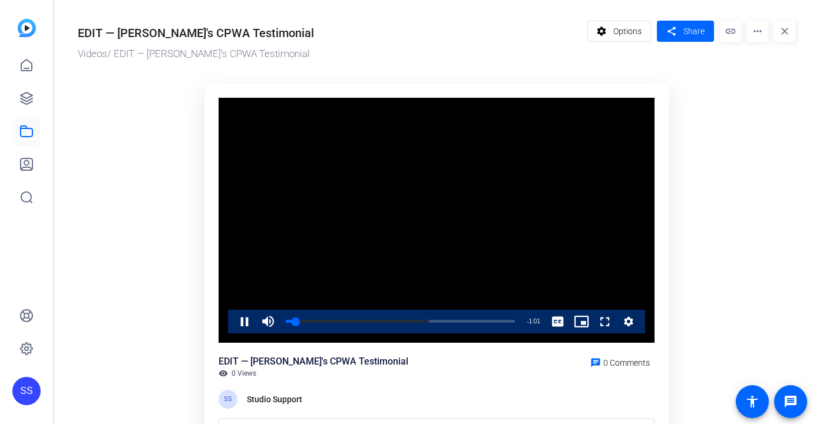
click at [691, 229] on ktd-grid "Video Player is loading. Play Video Pause Mute Current Time 0:02 / Duration 1:0…" at bounding box center [437, 271] width 718 height 389
click at [233, 313] on span "Video Player" at bounding box center [233, 322] width 0 height 24
click at [757, 31] on mat-icon "more_horiz" at bounding box center [757, 31] width 21 height 21
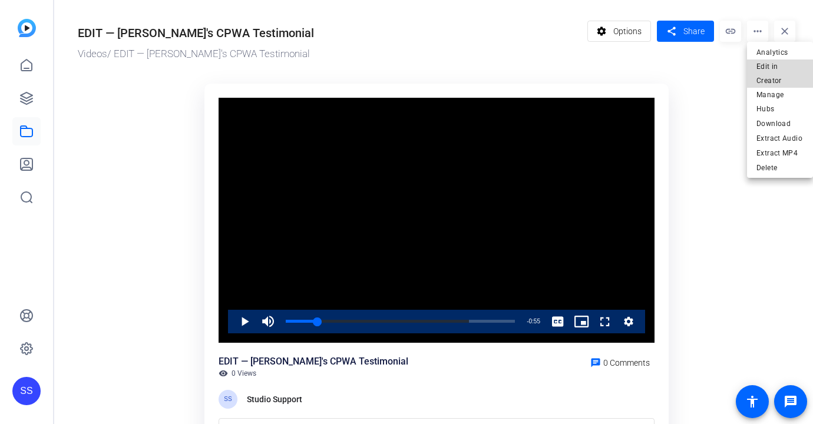
click at [775, 68] on span "Edit in Creator" at bounding box center [780, 74] width 47 height 28
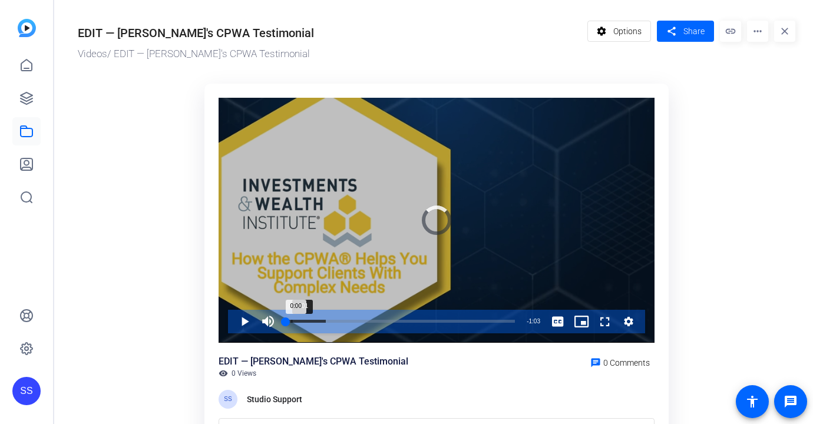
click at [291, 321] on div "Loaded : 17.41% 0:01 0:00" at bounding box center [400, 321] width 229 height 3
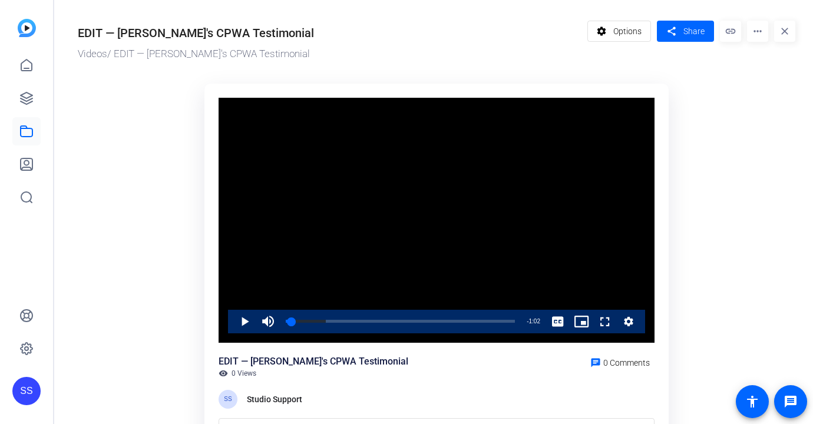
click at [292, 275] on video "Video Player" at bounding box center [437, 220] width 436 height 245
click at [398, 221] on video "Video Player" at bounding box center [437, 220] width 436 height 245
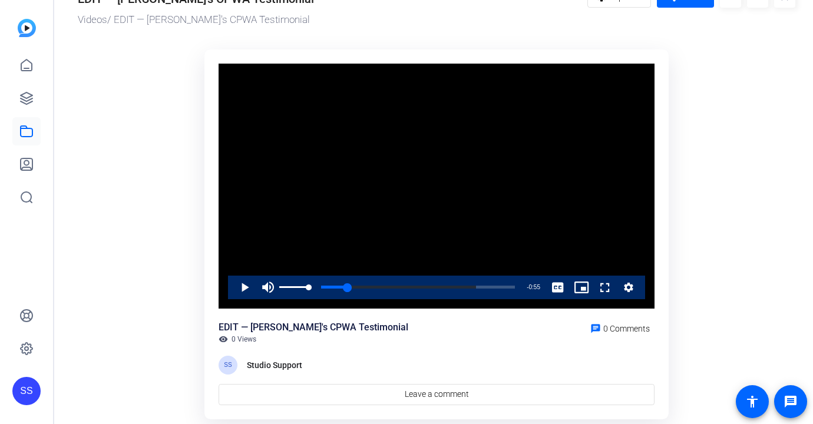
scroll to position [16, 0]
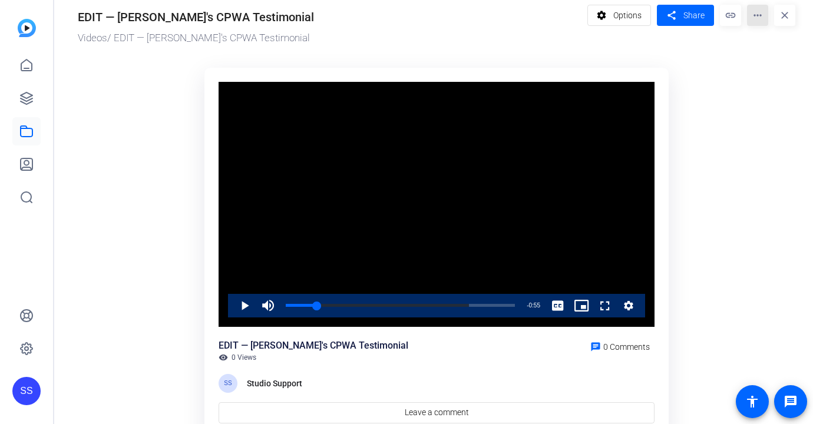
click at [766, 15] on mat-icon "more_horiz" at bounding box center [757, 15] width 21 height 21
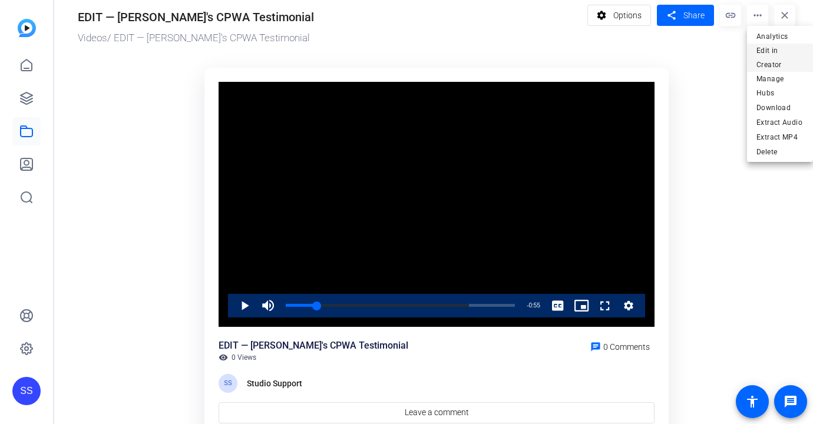
click at [779, 55] on span "Edit in Creator" at bounding box center [780, 58] width 47 height 28
